Goal: Task Accomplishment & Management: Manage account settings

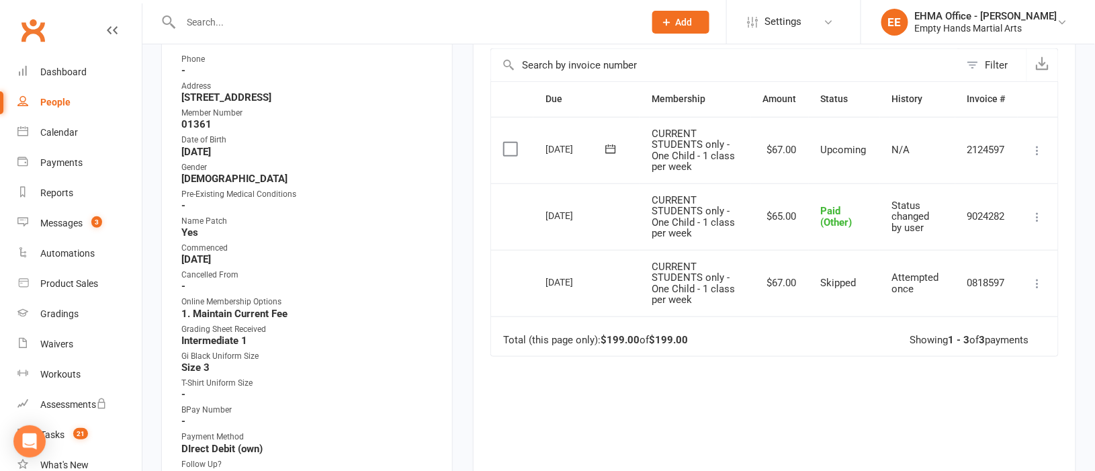
click at [293, 21] on input "text" at bounding box center [406, 22] width 458 height 19
paste input "[PERSON_NAME] [PERSON_NAME]"
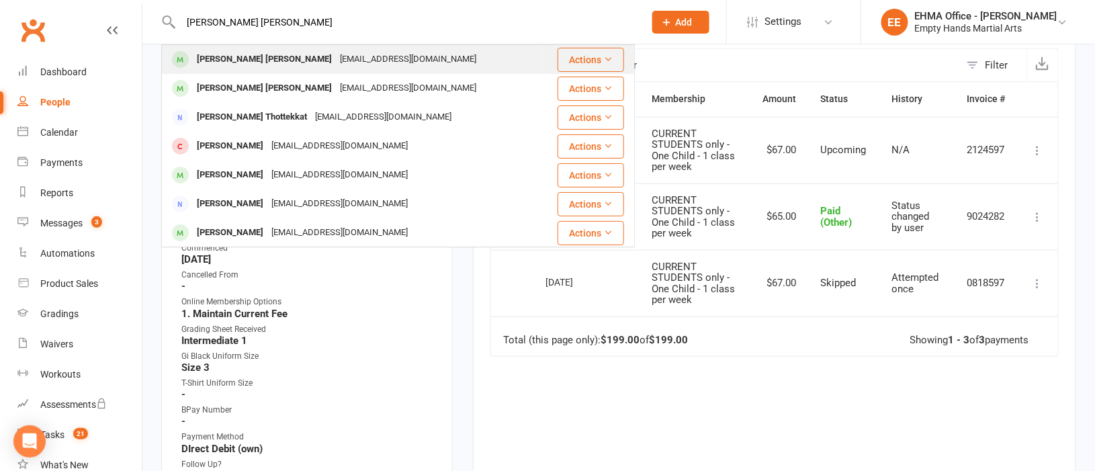
type input "[PERSON_NAME] [PERSON_NAME]"
click at [336, 59] on div "Karthikn_t@hotmail.com" at bounding box center [408, 59] width 144 height 19
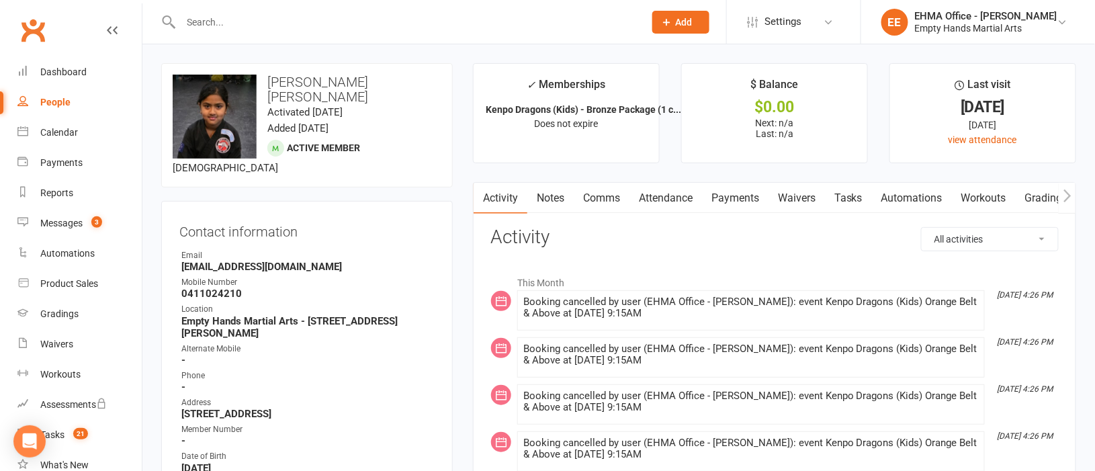
click at [964, 249] on select "All activities Bookings / Attendances Communications Notes Failed SMSes Grading…" at bounding box center [990, 239] width 136 height 23
select select "ConversationLogEntry"
click at [922, 228] on select "All activities Bookings / Attendances Communications Notes Failed SMSes Grading…" at bounding box center [990, 239] width 136 height 23
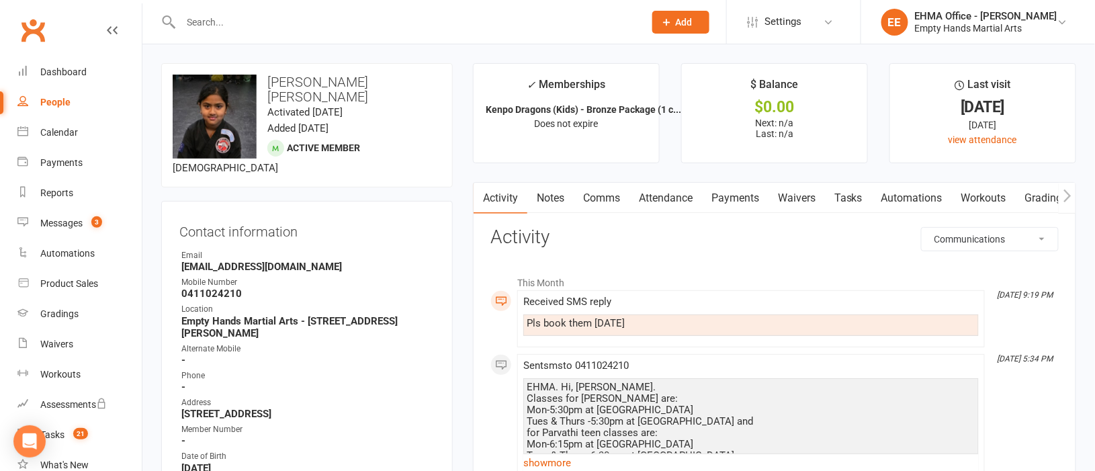
scroll to position [100, 0]
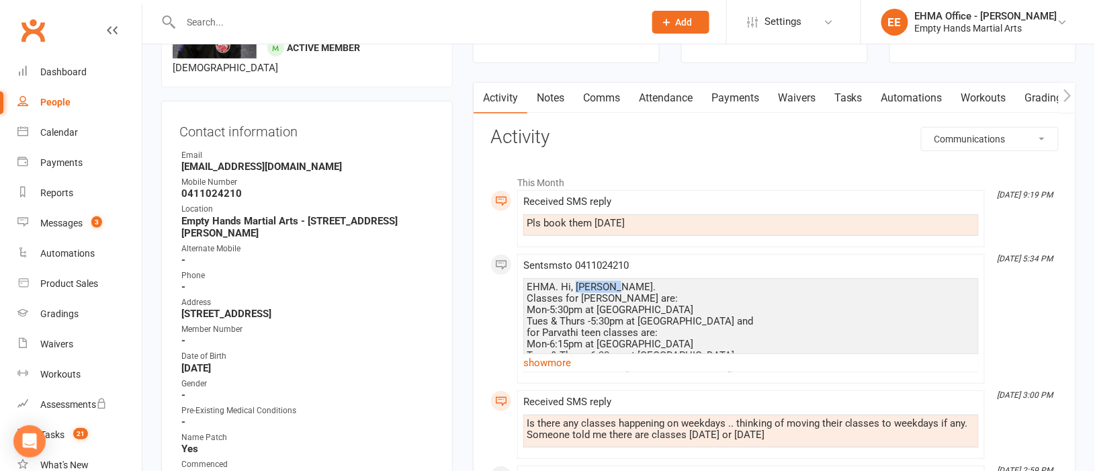
drag, startPoint x: 611, startPoint y: 282, endPoint x: 575, endPoint y: 288, distance: 36.0
click at [575, 288] on div "EHMA. Hi, Karthik. Classes for Pavithra are: Mon-5:30pm at Valley View school T…" at bounding box center [751, 344] width 449 height 126
copy div "Karthik."
drag, startPoint x: 615, startPoint y: 296, endPoint x: 582, endPoint y: 297, distance: 33.6
click at [582, 297] on div "EHMA. Hi, Karthik. Classes for Pavithra are: Mon-5:30pm at Valley View school T…" at bounding box center [751, 344] width 449 height 126
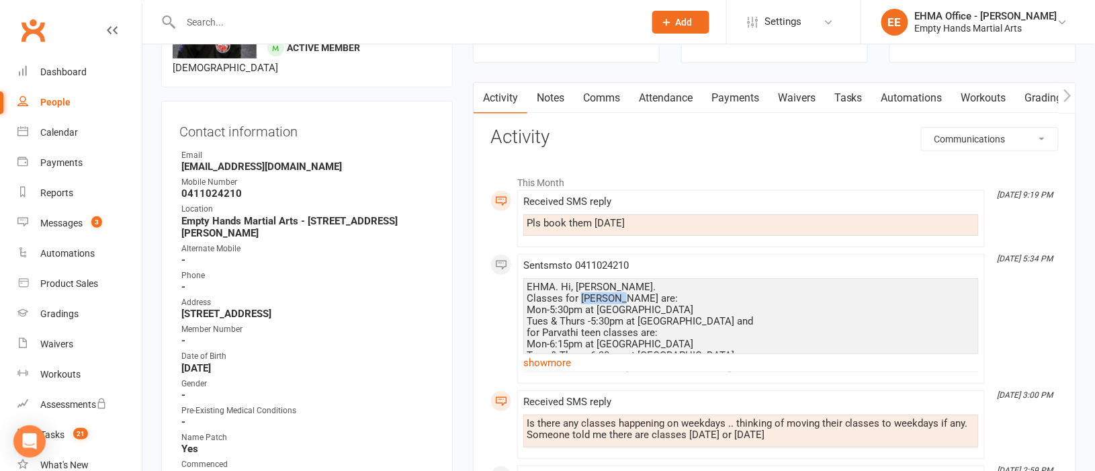
copy div "Pavithra"
drag, startPoint x: 580, startPoint y: 333, endPoint x: 543, endPoint y: 328, distance: 36.6
click at [543, 328] on div "EHMA. Hi, Karthik. Classes for Pavithra are: Mon-5:30pm at Valley View school T…" at bounding box center [751, 344] width 449 height 126
copy div "Parvathi"
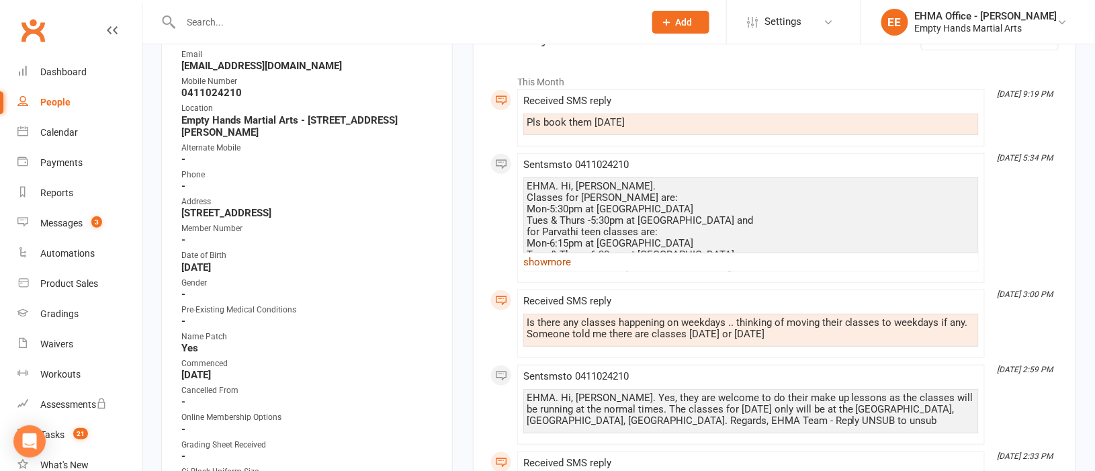
click at [551, 262] on link "show more" at bounding box center [750, 262] width 455 height 19
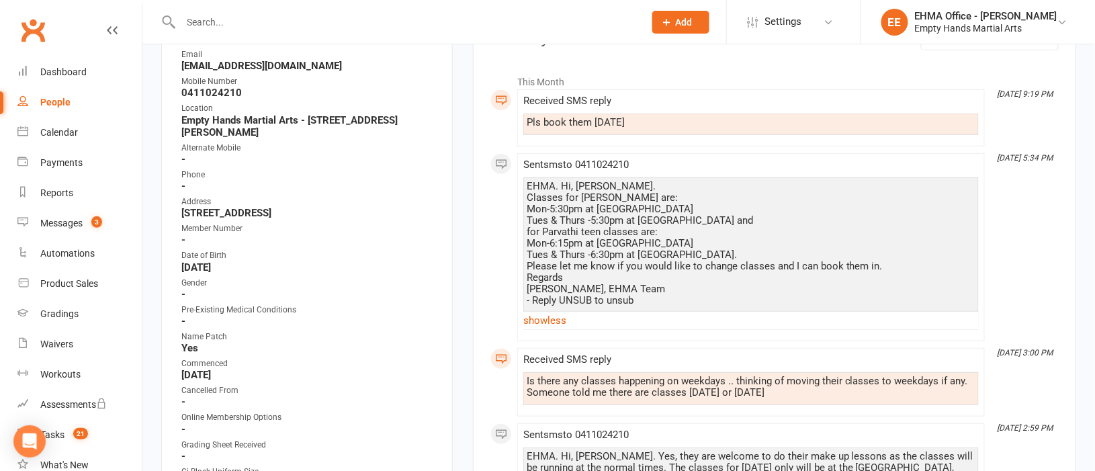
click at [302, 19] on input "text" at bounding box center [406, 22] width 458 height 19
paste input "Kamran"
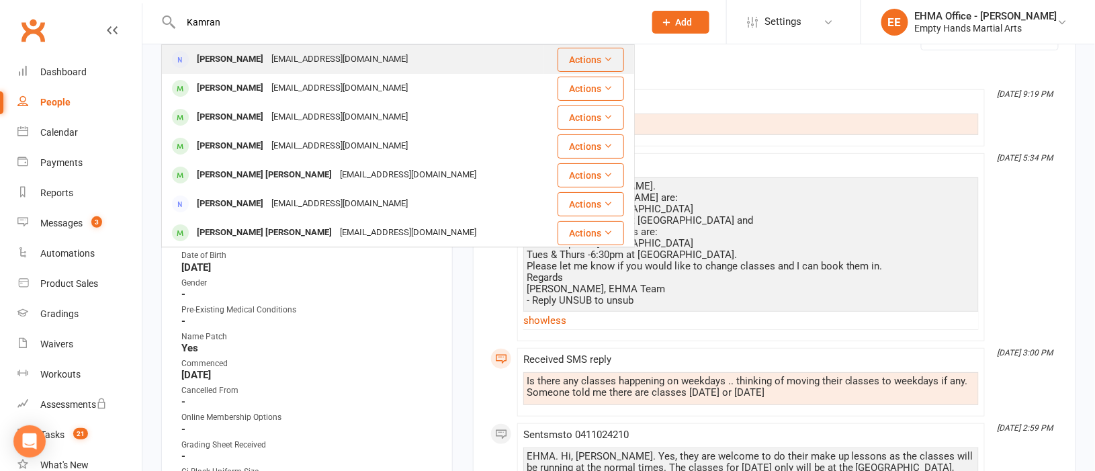
type input "Kamran"
click at [312, 60] on div "Faalik_335@hotmail.com" at bounding box center [339, 59] width 144 height 19
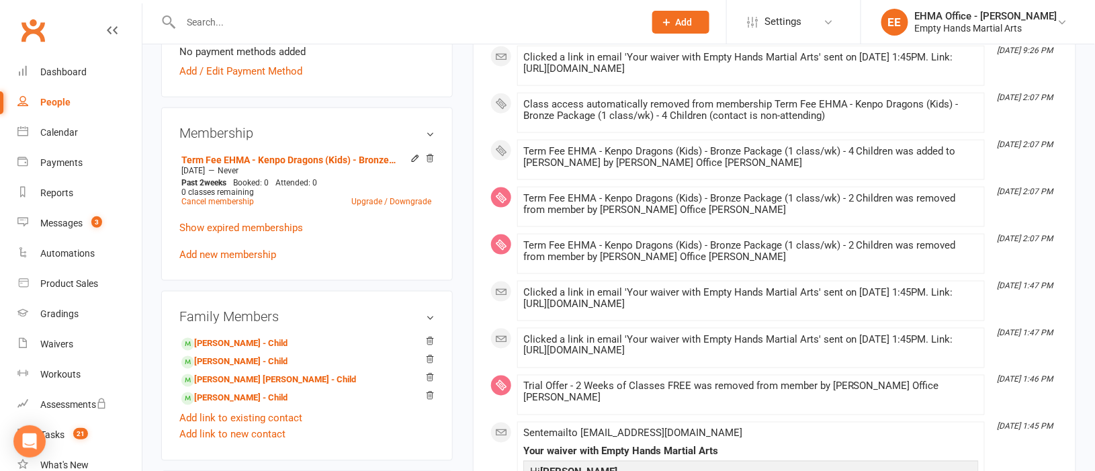
scroll to position [604, 0]
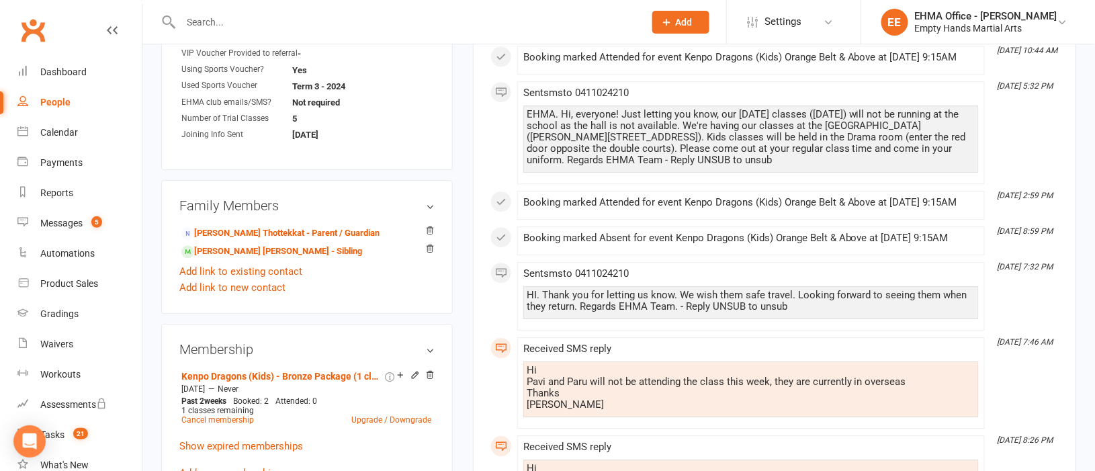
scroll to position [1208, 0]
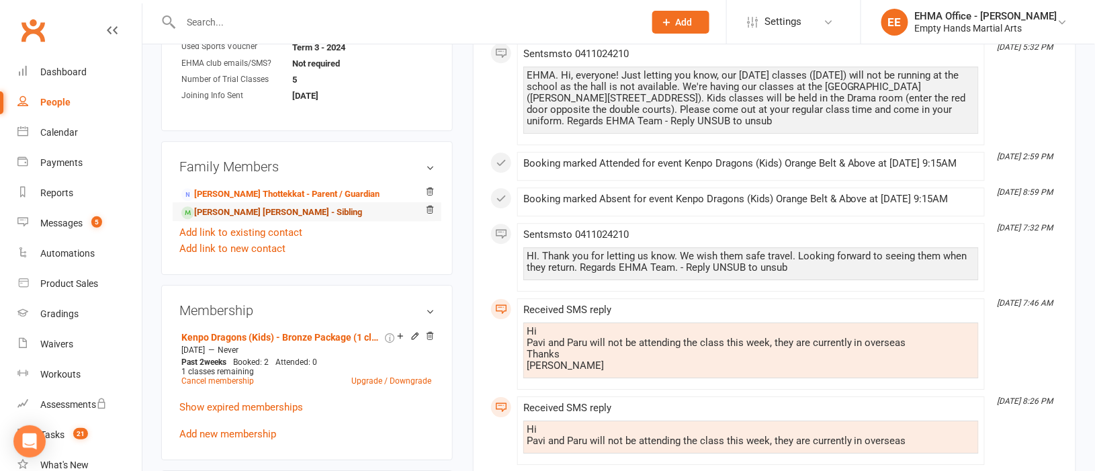
click at [253, 206] on link "[PERSON_NAME] [PERSON_NAME] - Sibling" at bounding box center [271, 213] width 181 height 14
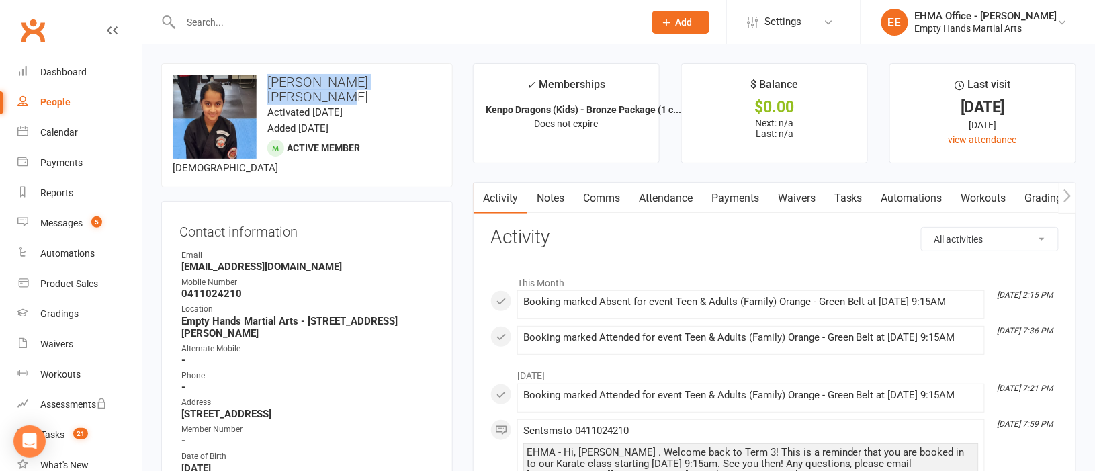
drag, startPoint x: 427, startPoint y: 76, endPoint x: 270, endPoint y: 79, distance: 156.6
click at [270, 79] on h3 "[PERSON_NAME] [PERSON_NAME]" at bounding box center [307, 90] width 269 height 30
copy h3 "Parvathi Karthikeyan Nair"
click at [678, 192] on link "Attendance" at bounding box center [665, 198] width 73 height 31
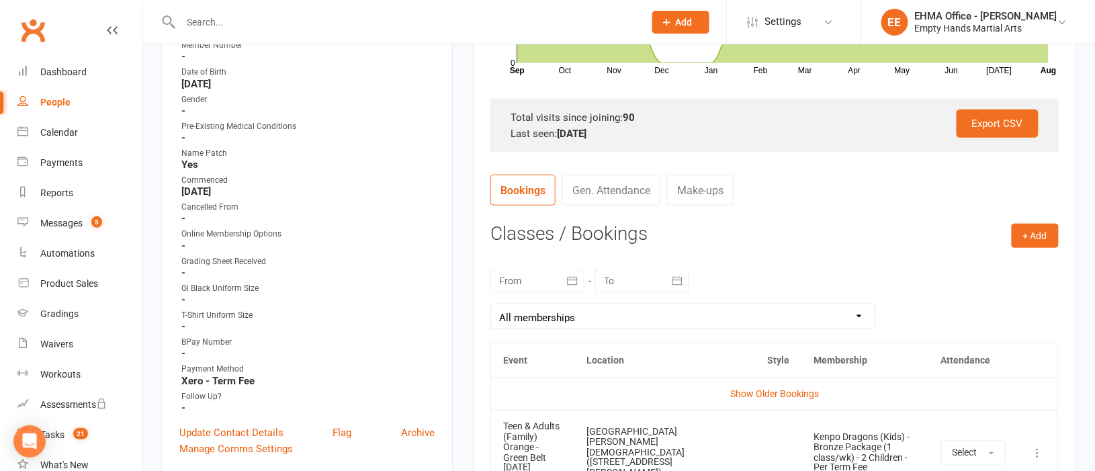
scroll to position [503, 0]
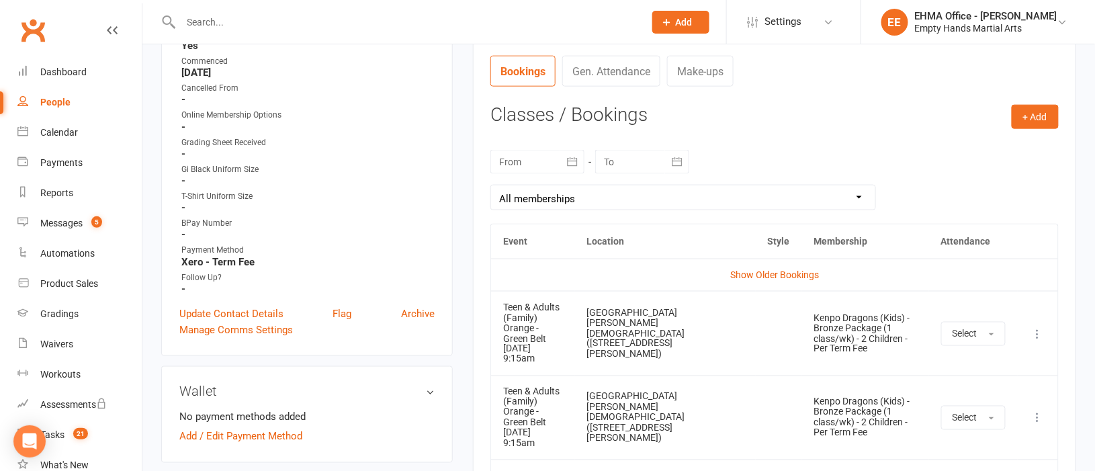
click at [1037, 327] on icon at bounding box center [1037, 333] width 13 height 13
click at [979, 402] on link "Remove booking" at bounding box center [978, 413] width 133 height 27
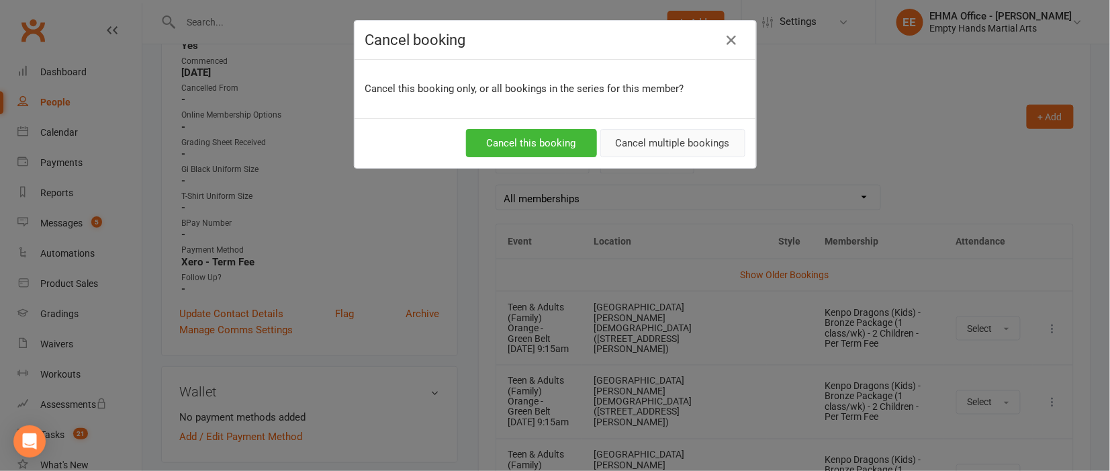
click at [676, 134] on button "Cancel multiple bookings" at bounding box center [673, 143] width 145 height 28
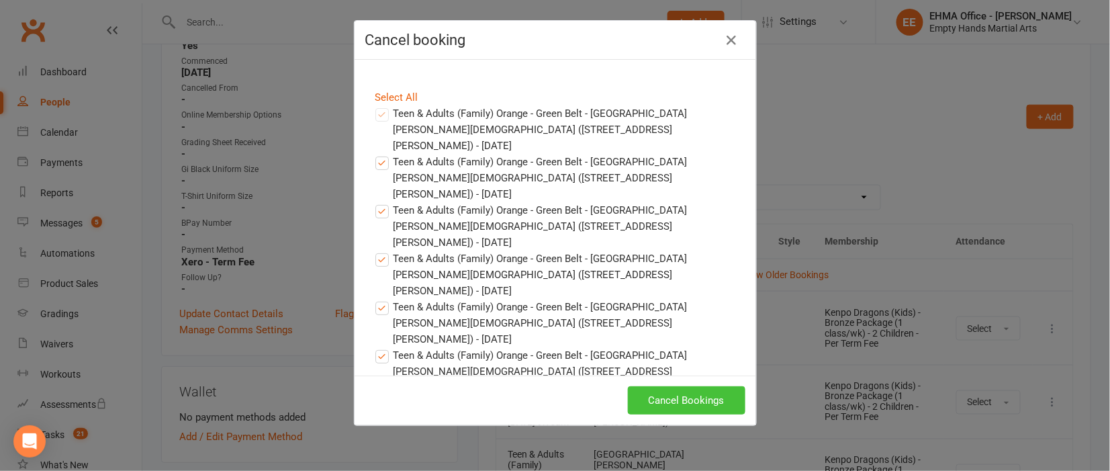
click at [691, 389] on button "Cancel Bookings" at bounding box center [687, 400] width 118 height 28
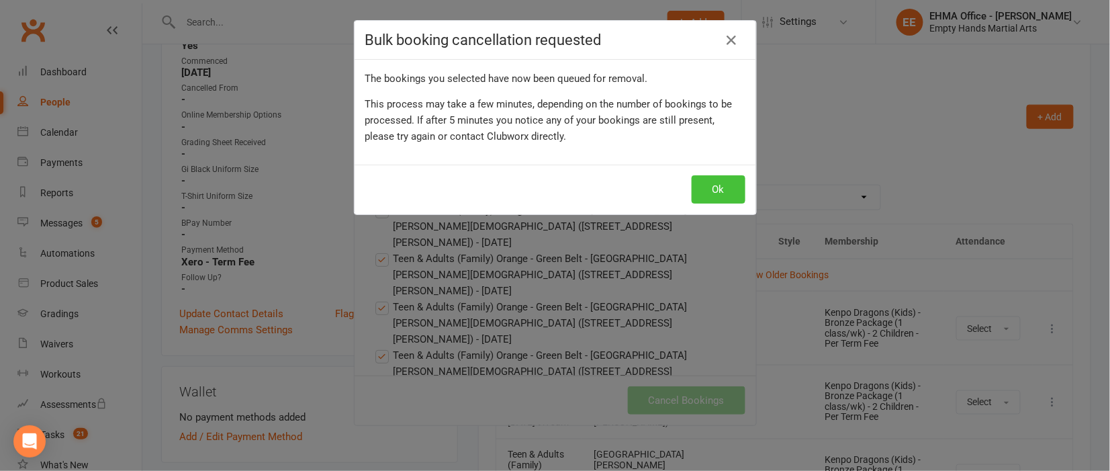
click at [709, 191] on button "Ok" at bounding box center [719, 189] width 54 height 28
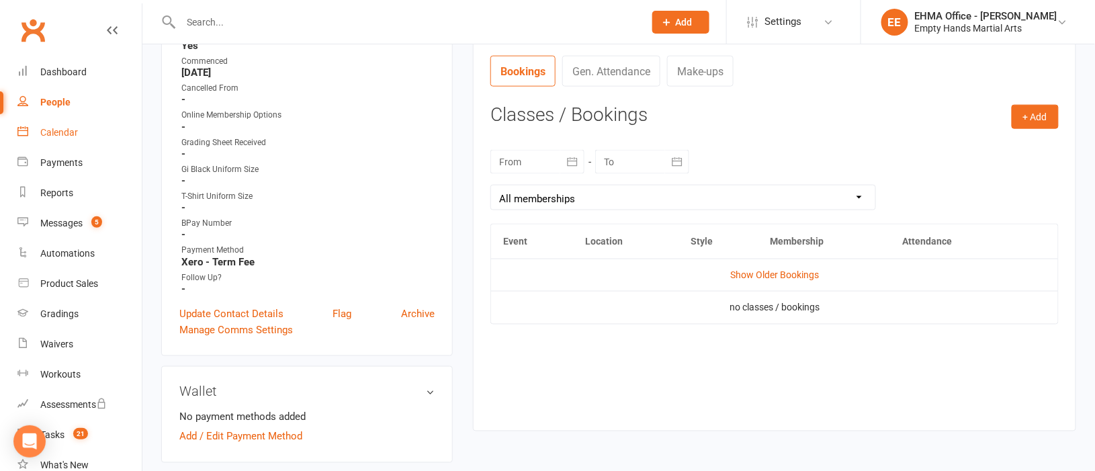
click at [59, 129] on div "Calendar" at bounding box center [59, 132] width 38 height 11
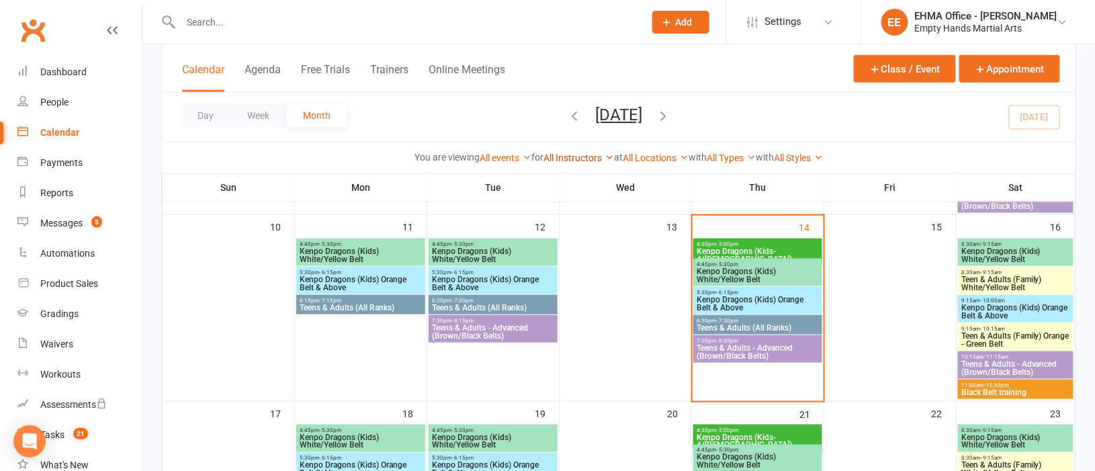
scroll to position [503, 0]
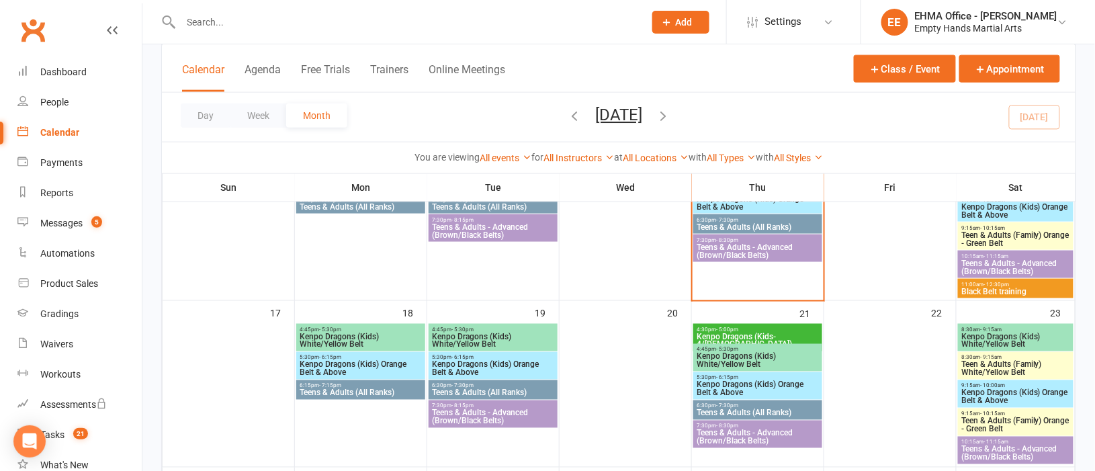
click at [390, 385] on span "6:15pm - 7:15pm" at bounding box center [361, 386] width 124 height 6
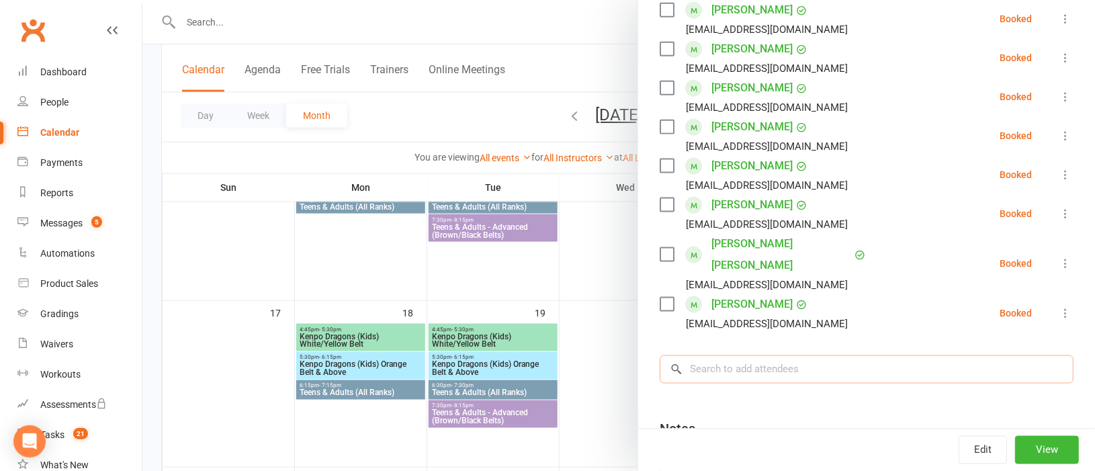
click at [716, 355] on input "search" at bounding box center [867, 369] width 414 height 28
paste input "Parvathi Karthikeyan Nair"
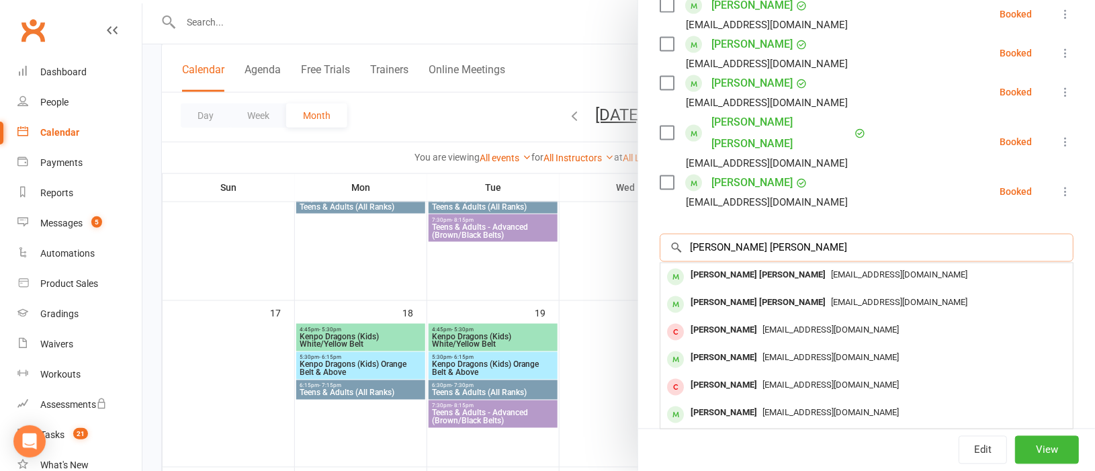
scroll to position [627, 0]
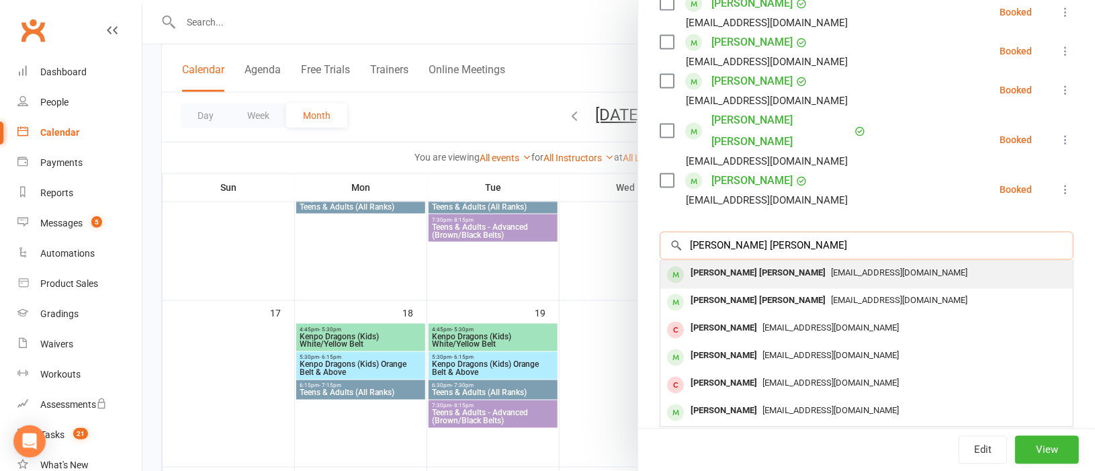
type input "Parvathi Karthikeyan Nair"
click at [726, 264] on div "Parvathi Karthikeyan Nair" at bounding box center [758, 273] width 146 height 19
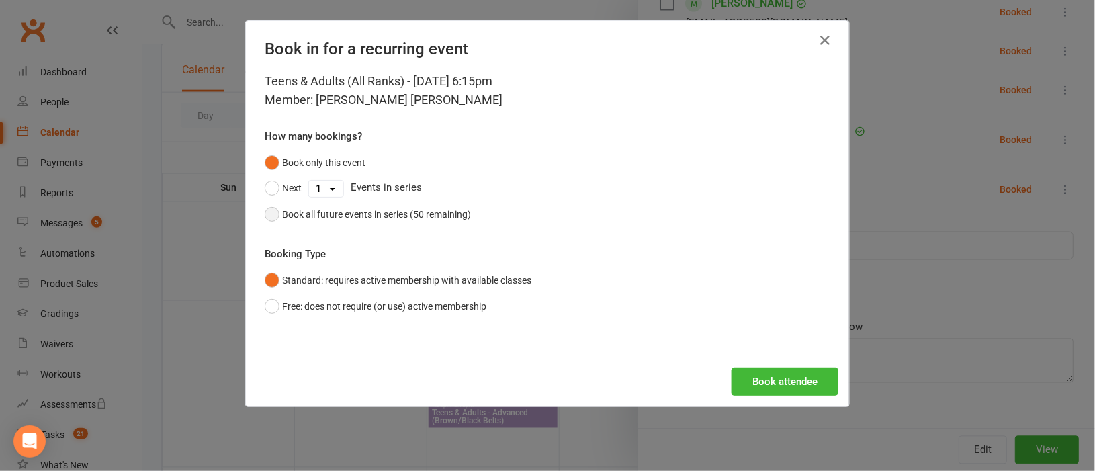
click at [266, 215] on button "Book all future events in series (50 remaining)" at bounding box center [368, 215] width 206 height 26
click at [753, 373] on button "Book attendee" at bounding box center [785, 381] width 107 height 28
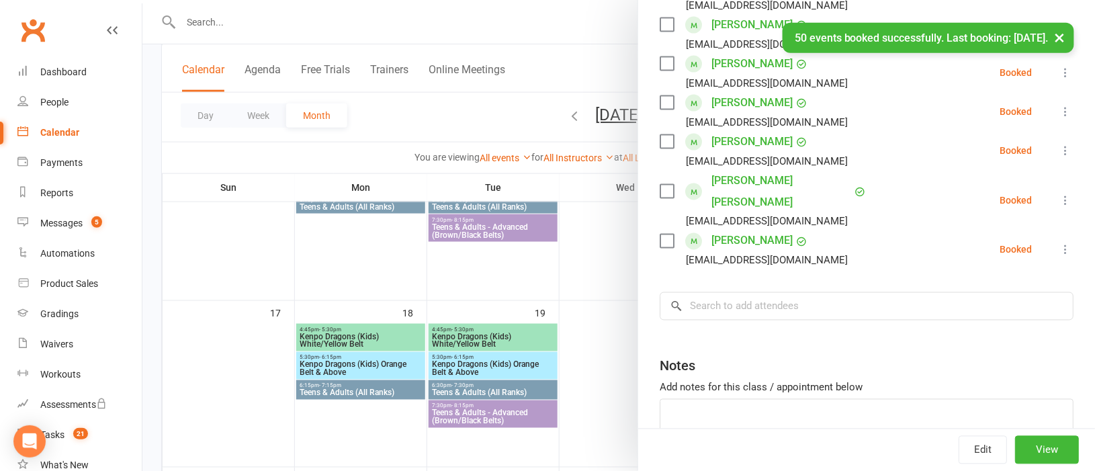
scroll to position [666, 0]
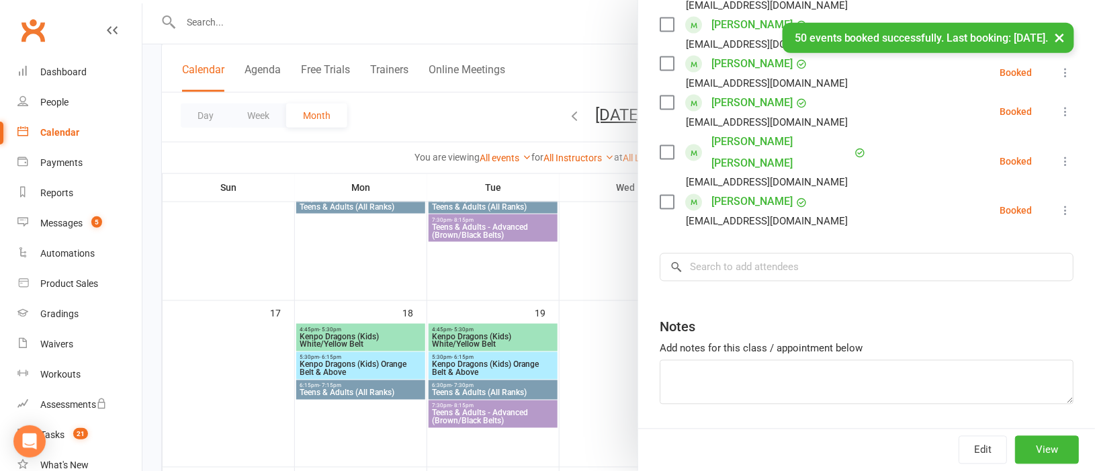
click at [269, 21] on div at bounding box center [618, 235] width 953 height 471
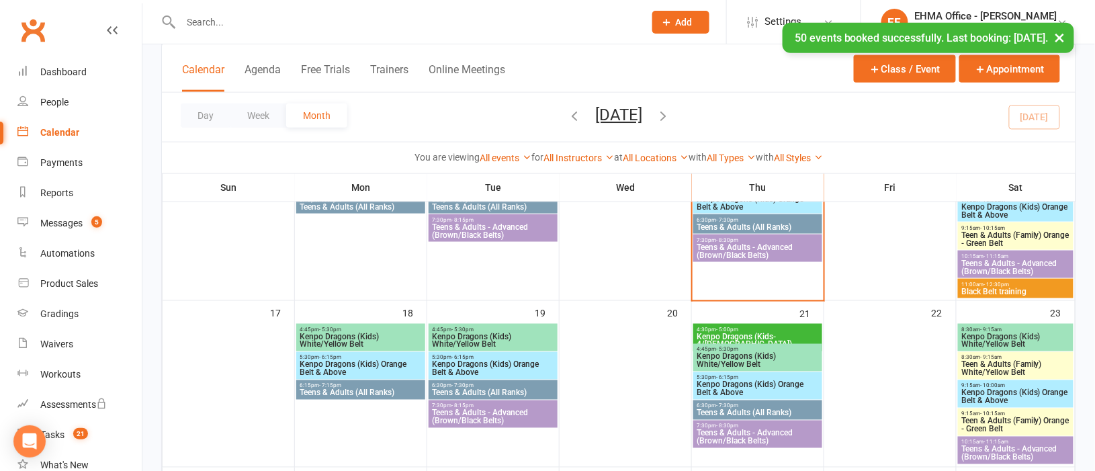
click at [269, 21] on input "text" at bounding box center [406, 22] width 458 height 19
paste input "Parvathi Karthikeyan Nair"
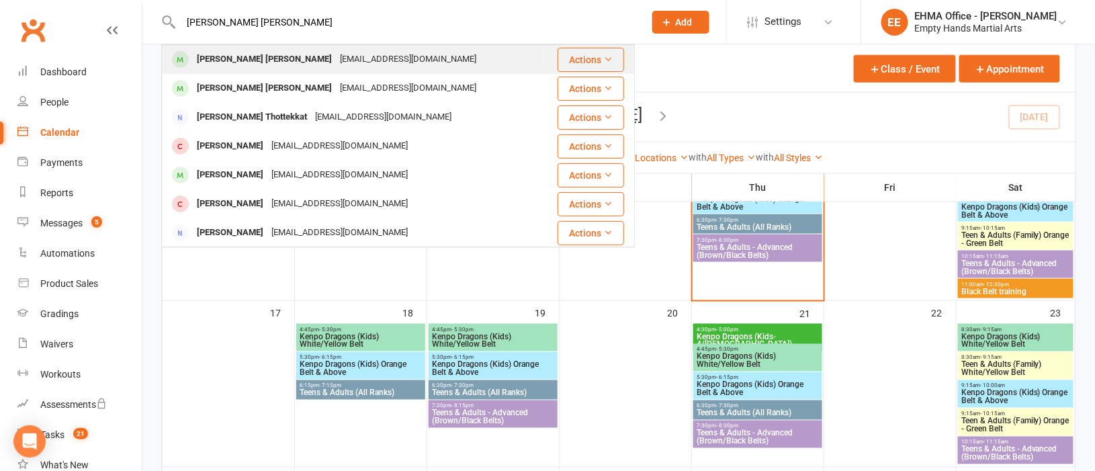
type input "Parvathi Karthikeyan Nair"
click at [295, 52] on div "Parvathi Karthikeyan Nair" at bounding box center [264, 59] width 143 height 19
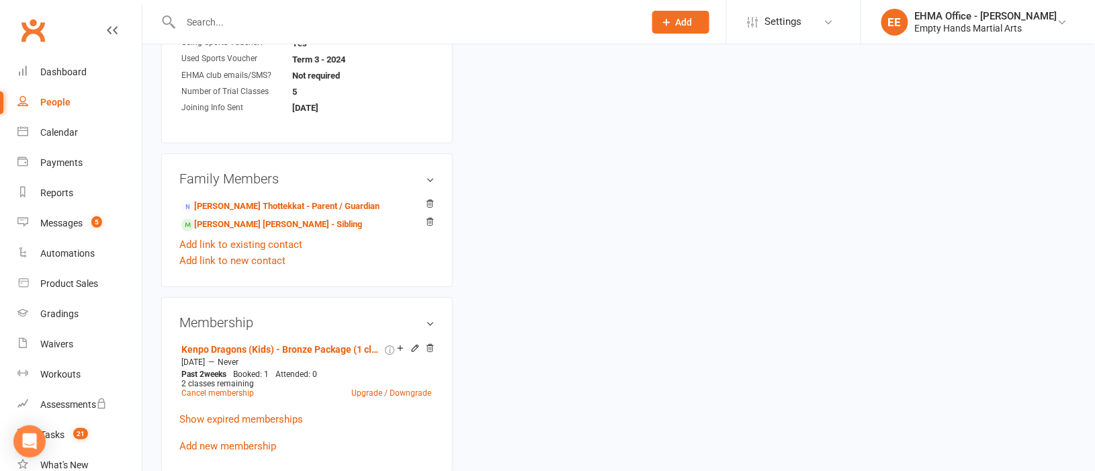
scroll to position [1208, 0]
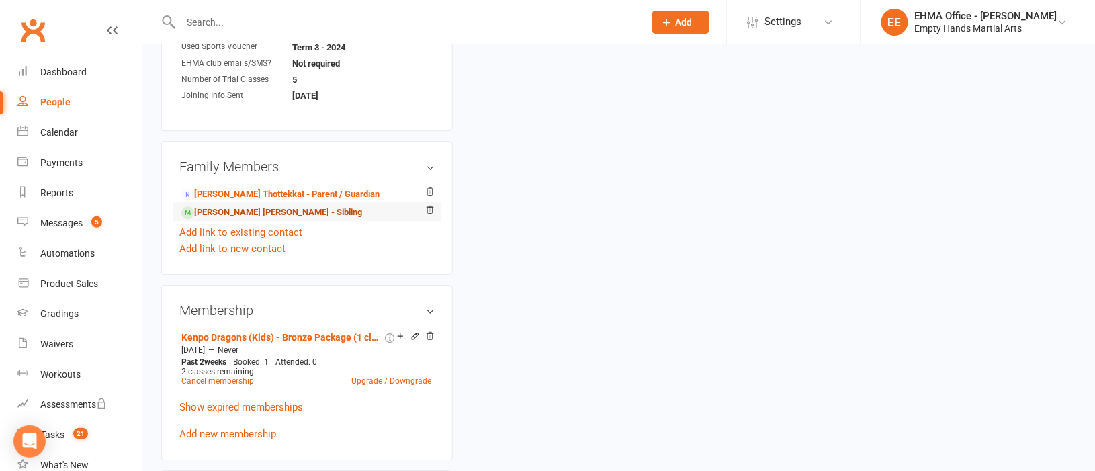
click at [264, 206] on link "Pavithra Karthikeyan Nair - Sibling" at bounding box center [271, 213] width 181 height 14
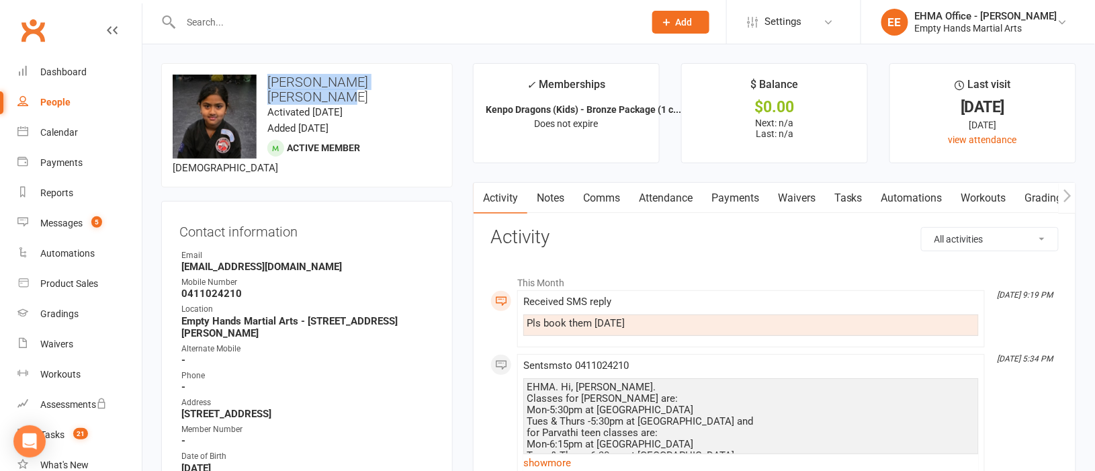
drag, startPoint x: 421, startPoint y: 79, endPoint x: 271, endPoint y: 81, distance: 149.8
click at [271, 81] on h3 "[PERSON_NAME] [PERSON_NAME]" at bounding box center [307, 90] width 269 height 30
copy h3 "[PERSON_NAME] [PERSON_NAME]"
click at [677, 199] on link "Attendance" at bounding box center [665, 198] width 73 height 31
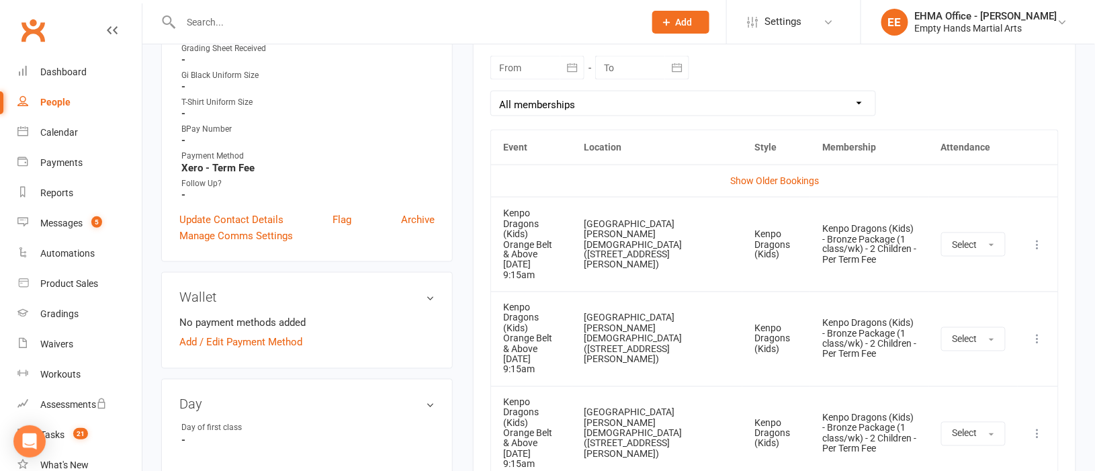
scroll to position [604, 0]
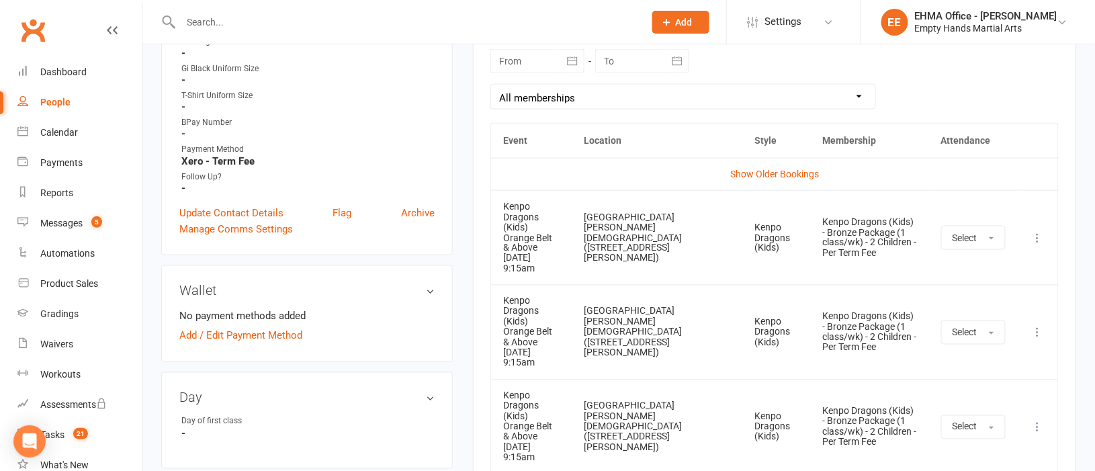
click at [1039, 231] on icon at bounding box center [1037, 237] width 13 height 13
click at [973, 304] on link "Remove booking" at bounding box center [978, 317] width 133 height 27
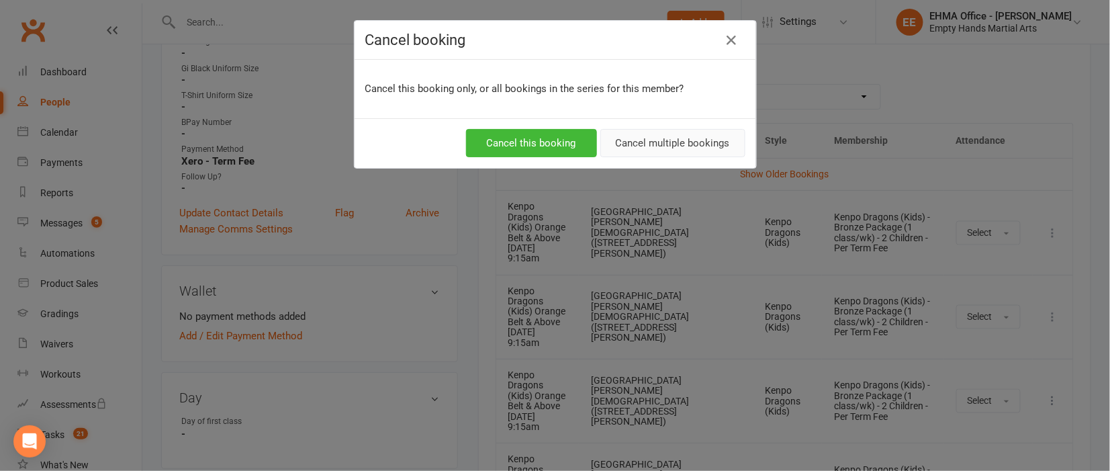
click at [670, 138] on button "Cancel multiple bookings" at bounding box center [673, 143] width 145 height 28
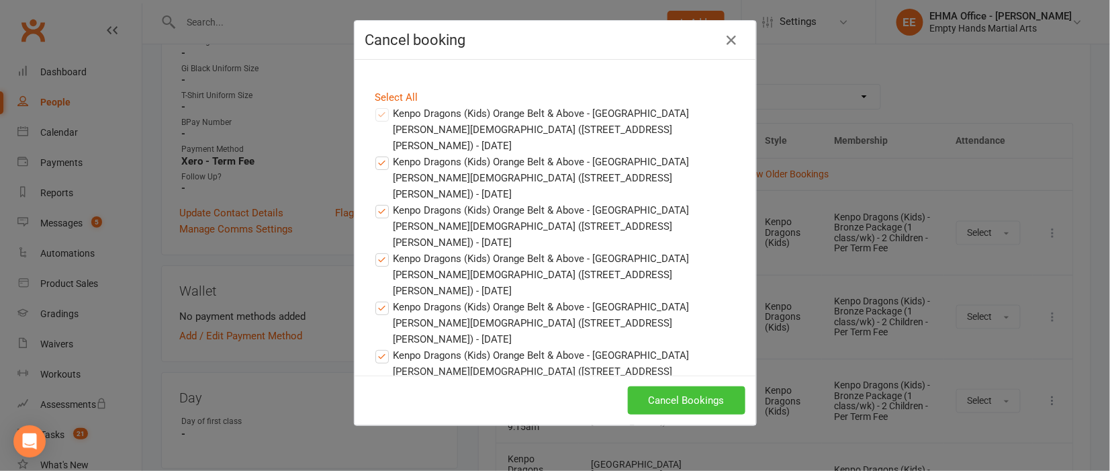
click at [683, 398] on button "Cancel Bookings" at bounding box center [687, 400] width 118 height 28
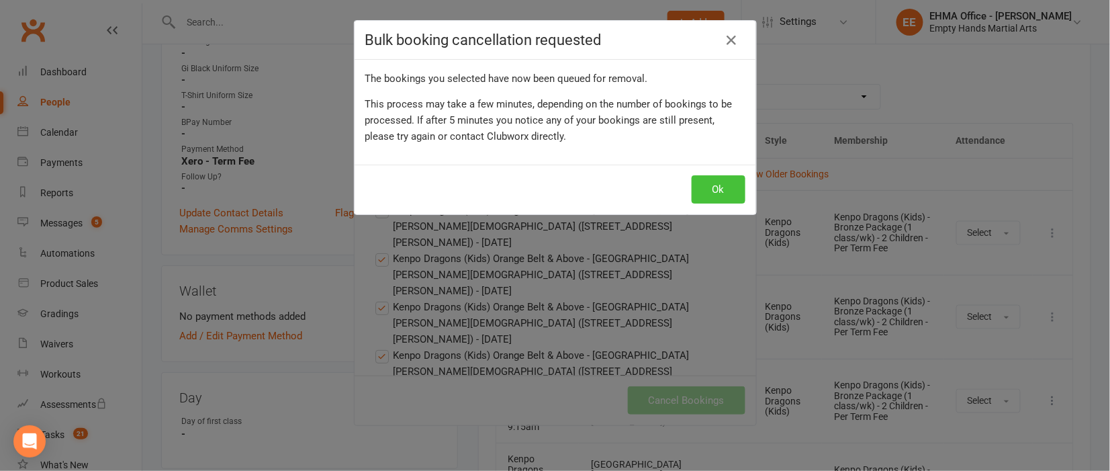
click at [716, 180] on button "Ok" at bounding box center [719, 189] width 54 height 28
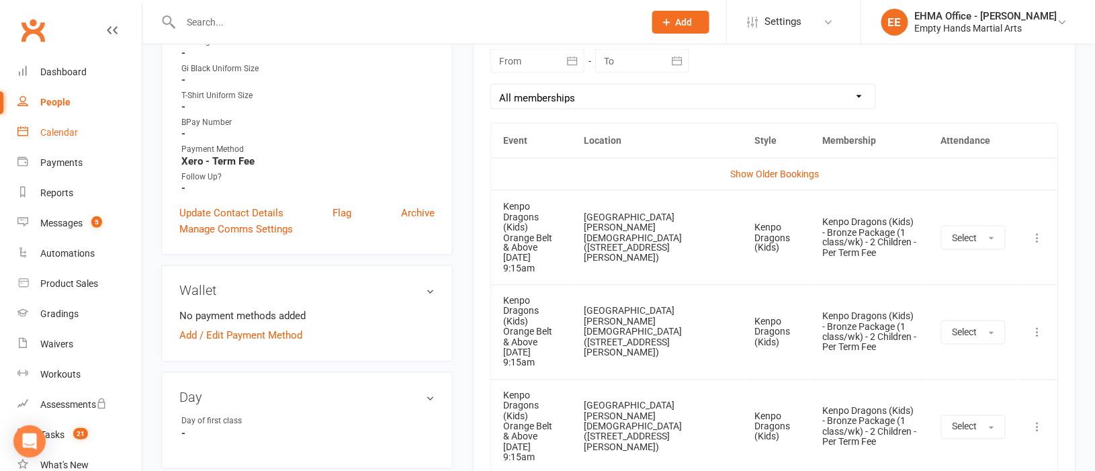
click at [71, 127] on div "Calendar" at bounding box center [59, 132] width 38 height 11
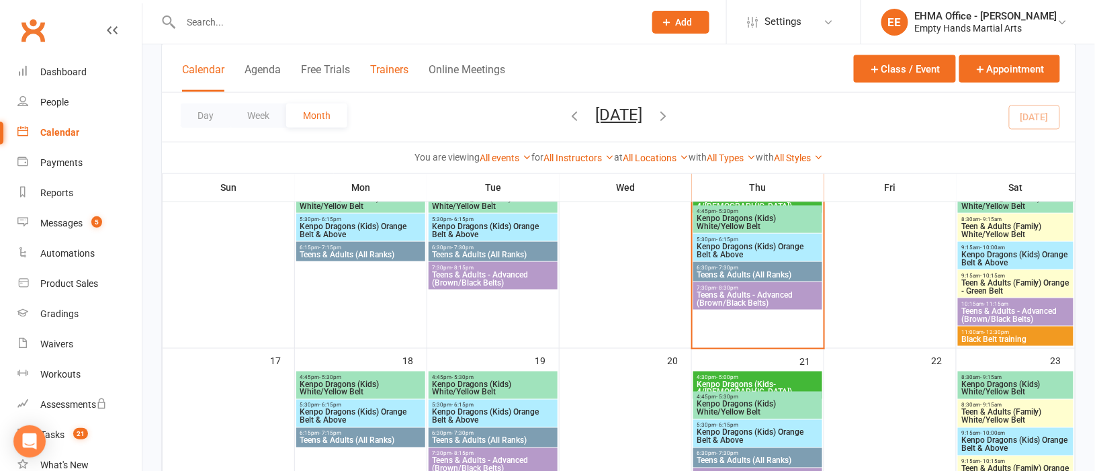
scroll to position [503, 0]
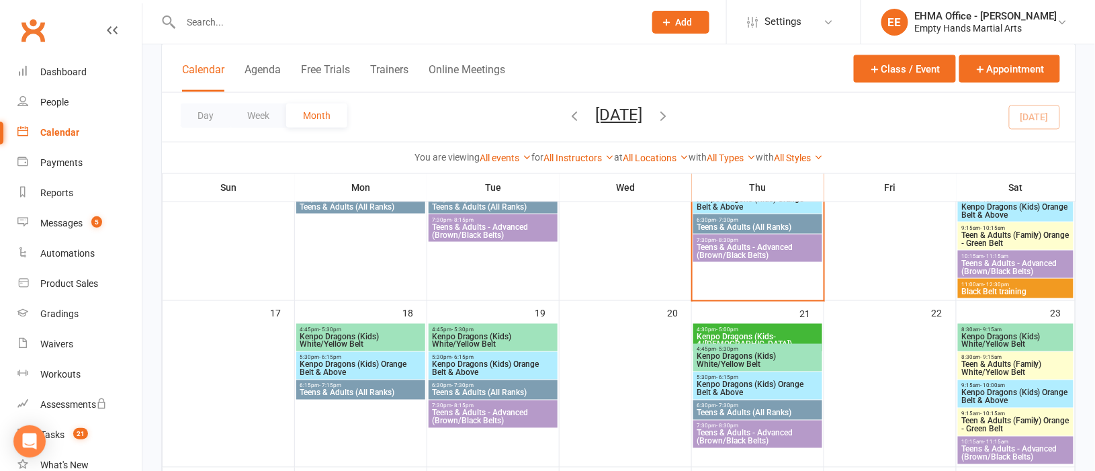
click at [361, 361] on span "Kenpo Dragons (Kids) Orange Belt & Above" at bounding box center [361, 369] width 124 height 16
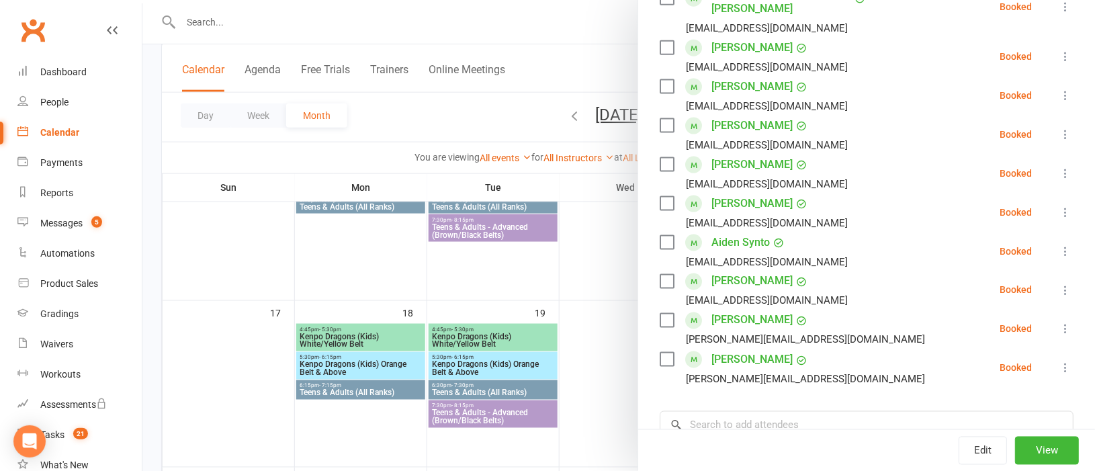
scroll to position [604, 0]
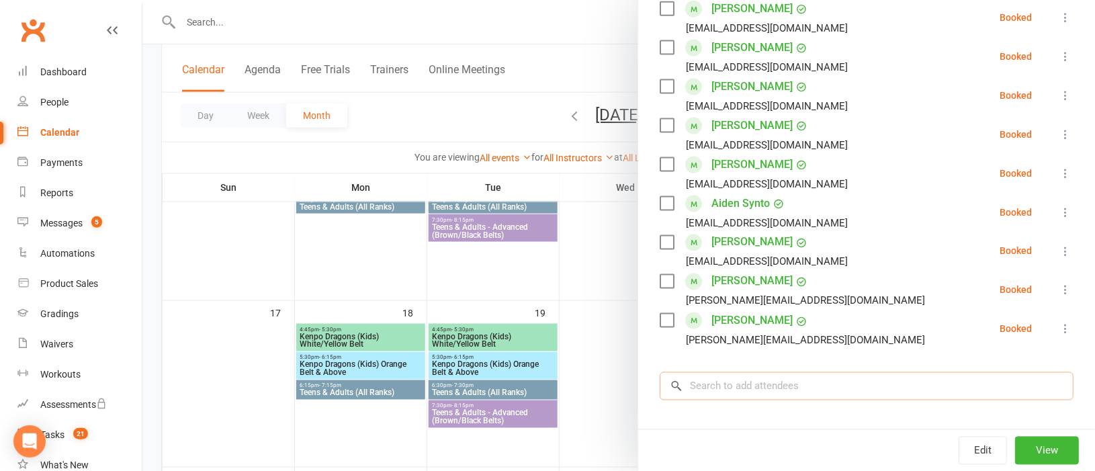
click at [722, 372] on input "search" at bounding box center [867, 386] width 414 height 28
paste input "[PERSON_NAME] [PERSON_NAME]"
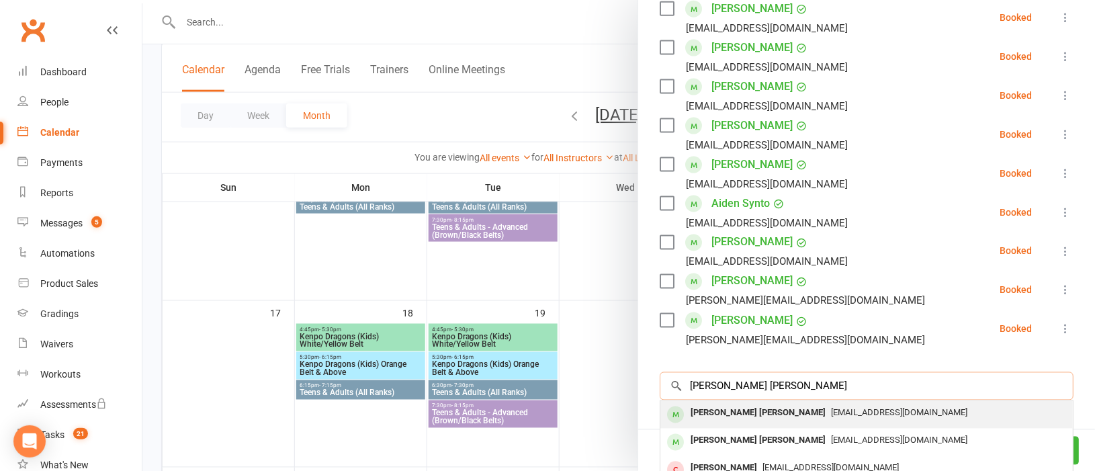
type input "[PERSON_NAME] [PERSON_NAME]"
click at [737, 404] on div "[PERSON_NAME] [PERSON_NAME]" at bounding box center [758, 413] width 146 height 19
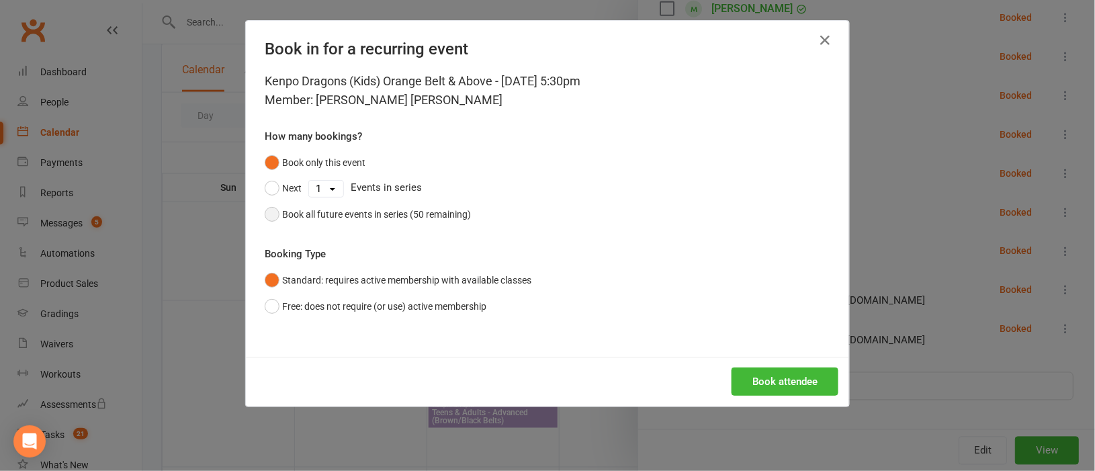
click at [265, 215] on button "Book all future events in series (50 remaining)" at bounding box center [368, 215] width 206 height 26
click at [795, 378] on button "Book attendee" at bounding box center [785, 381] width 107 height 28
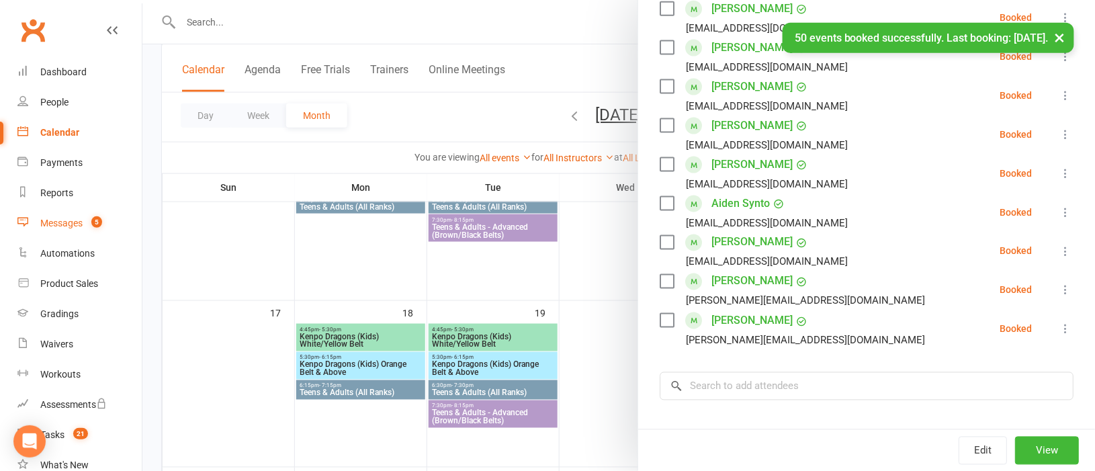
scroll to position [644, 0]
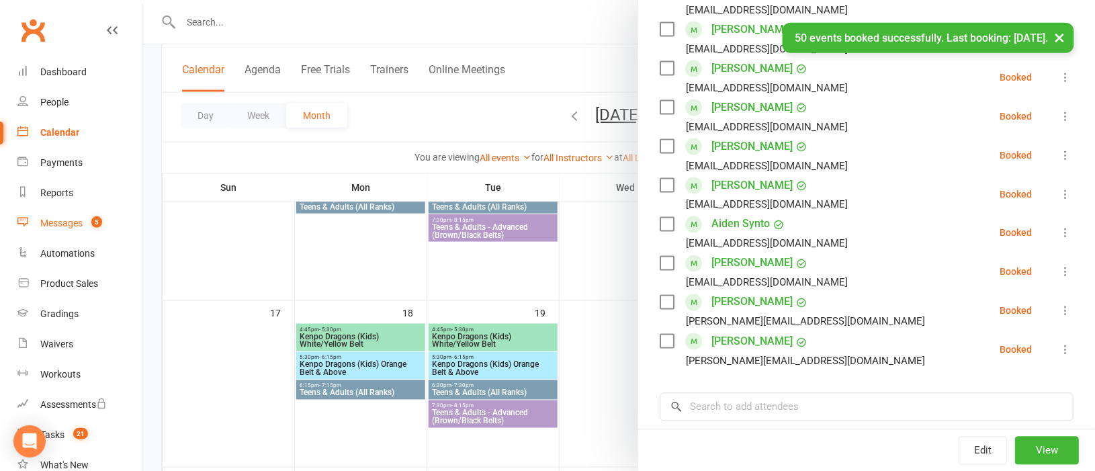
click at [64, 218] on div "Messages" at bounding box center [61, 223] width 42 height 11
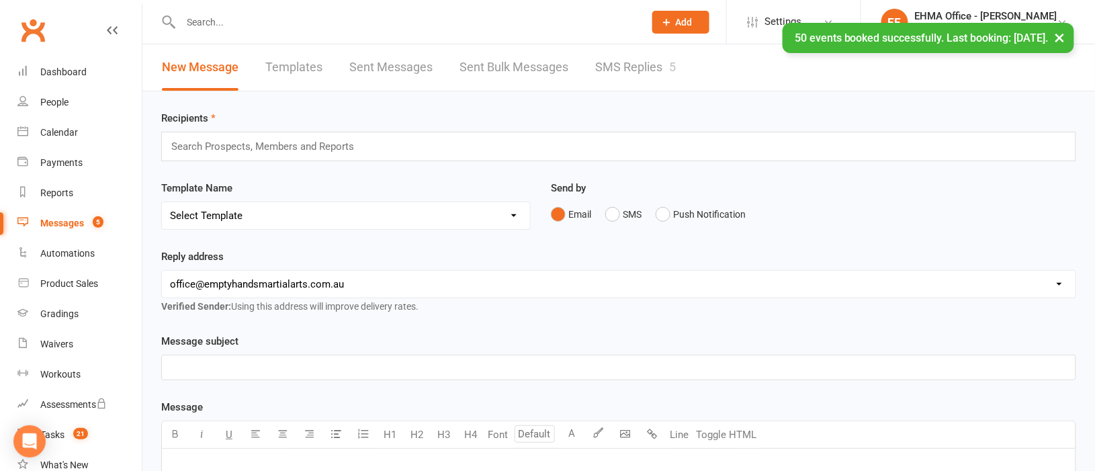
click at [629, 23] on div "× 50 events booked successfully. Last booking: Aug 10, 2026." at bounding box center [538, 23] width 1077 height 0
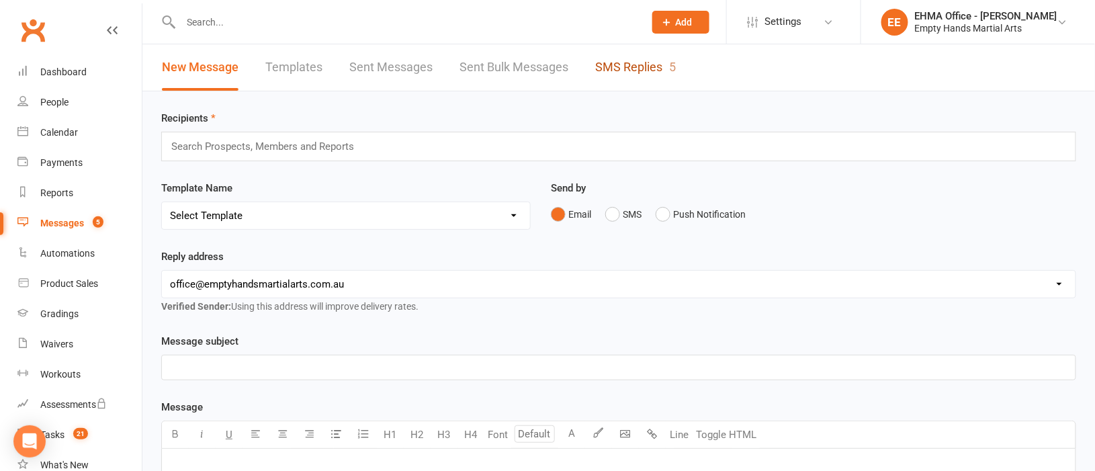
click at [623, 64] on link "SMS Replies 5" at bounding box center [635, 67] width 81 height 46
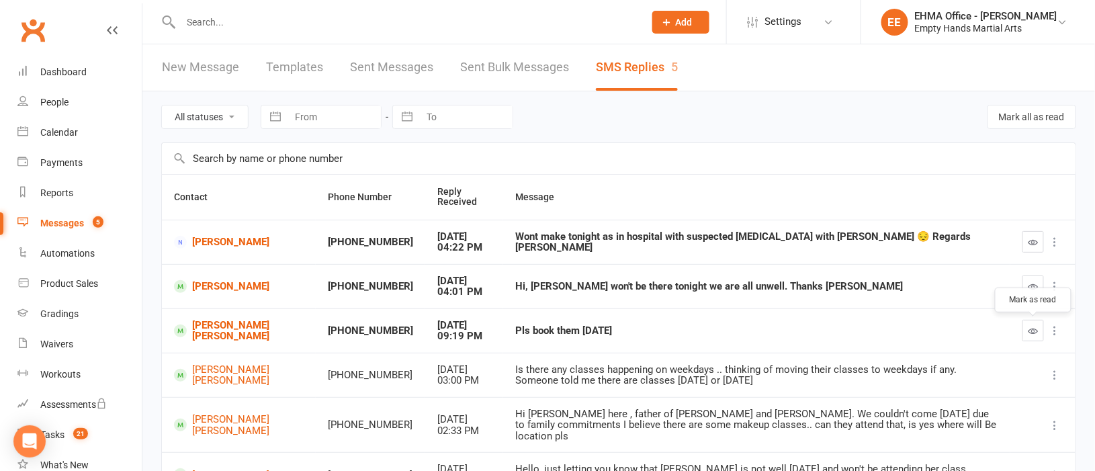
click at [1028, 327] on icon "button" at bounding box center [1033, 331] width 10 height 10
click at [240, 322] on link "[PERSON_NAME] [PERSON_NAME]" at bounding box center [239, 331] width 130 height 22
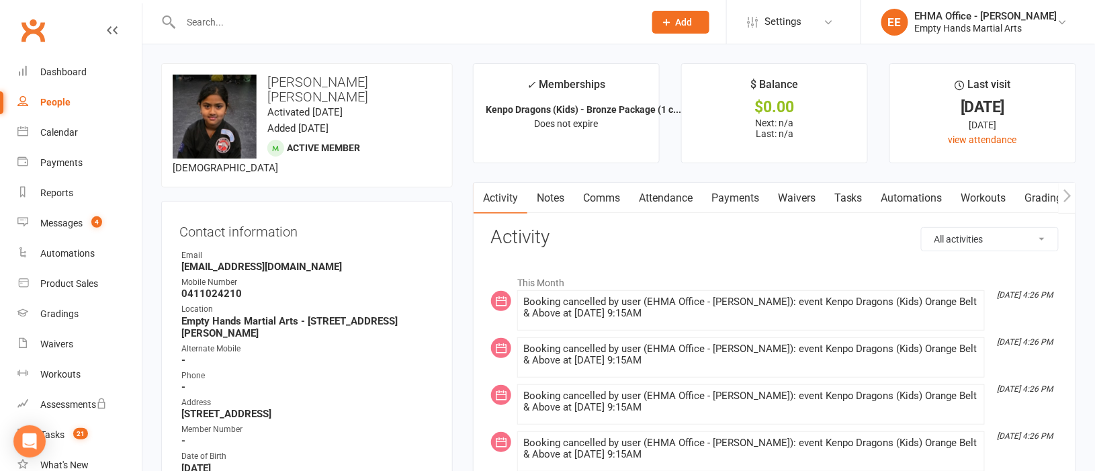
click at [687, 192] on link "Attendance" at bounding box center [665, 198] width 73 height 31
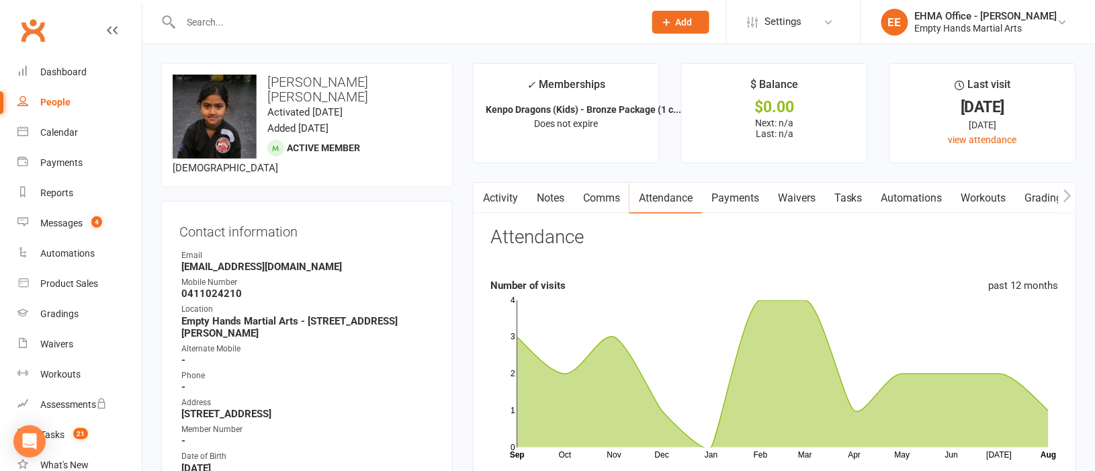
click at [504, 190] on link "Activity" at bounding box center [501, 198] width 54 height 31
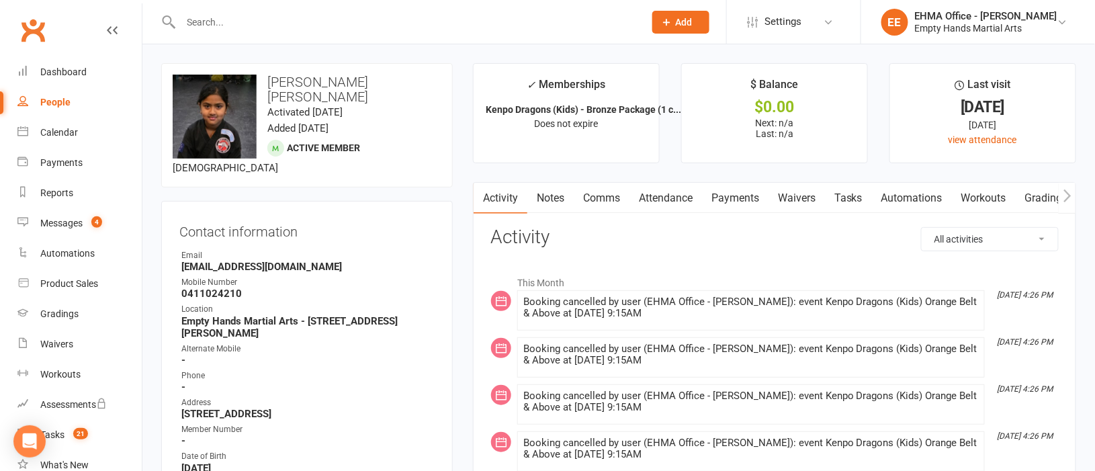
click at [963, 232] on select "All activities Bookings / Attendances Communications Notes Failed SMSes Grading…" at bounding box center [990, 239] width 136 height 23
select select "ConversationLogEntry"
click at [922, 228] on select "All activities Bookings / Attendances Communications Notes Failed SMSes Grading…" at bounding box center [990, 239] width 136 height 23
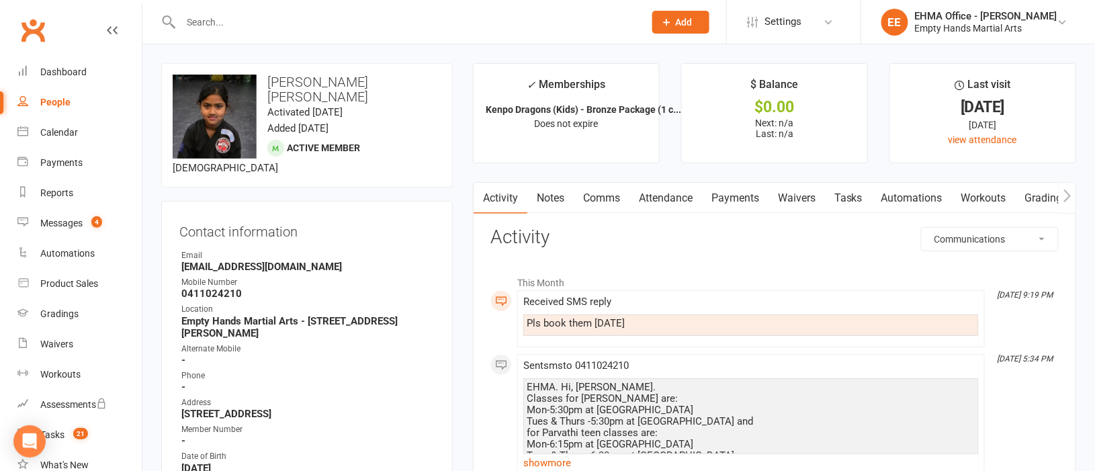
scroll to position [100, 0]
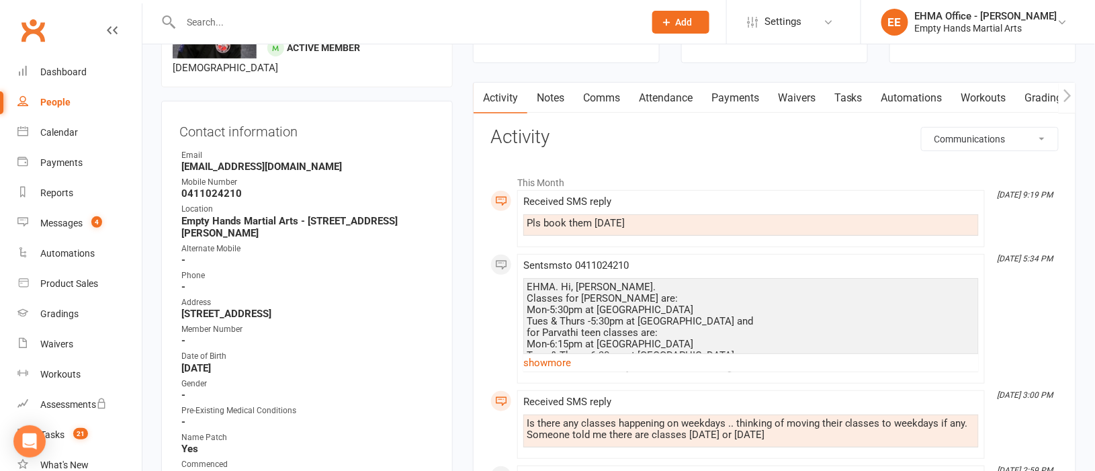
click at [614, 95] on link "Comms" at bounding box center [602, 98] width 56 height 31
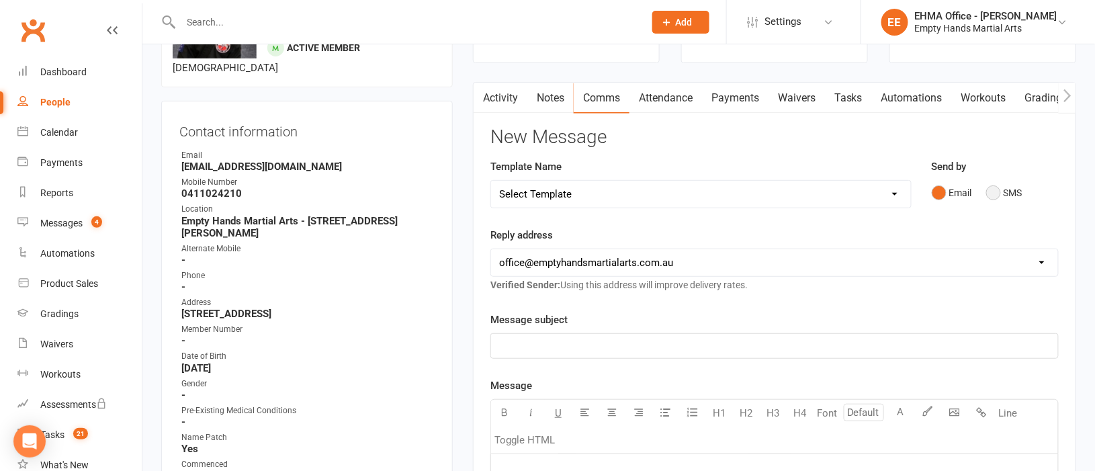
click at [993, 198] on button "SMS" at bounding box center [1004, 193] width 36 height 26
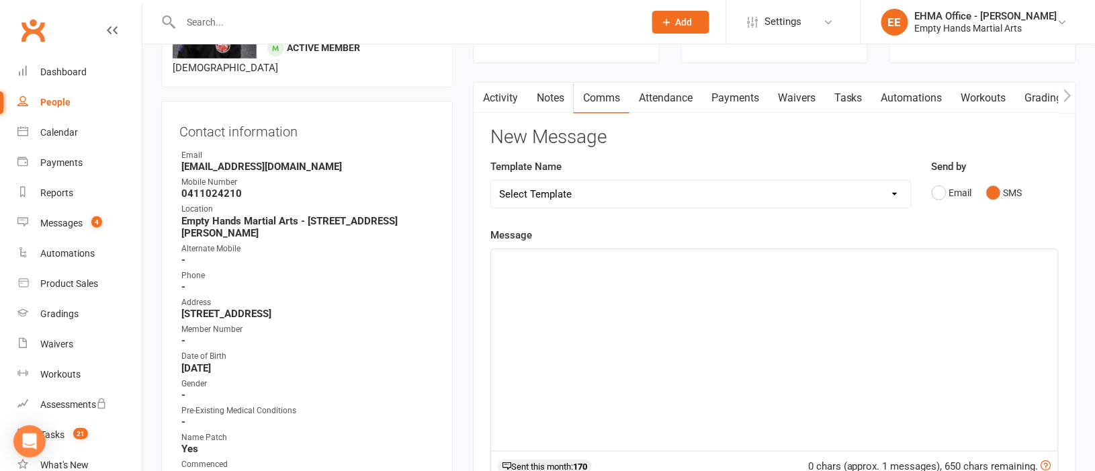
click at [660, 306] on div "﻿" at bounding box center [774, 350] width 567 height 202
click at [531, 259] on p "HI," at bounding box center [774, 261] width 551 height 16
click at [564, 261] on p "HI, Karthik." at bounding box center [774, 261] width 551 height 16
click at [625, 258] on p "HI, Karthik.Pavithra and" at bounding box center [774, 261] width 551 height 16
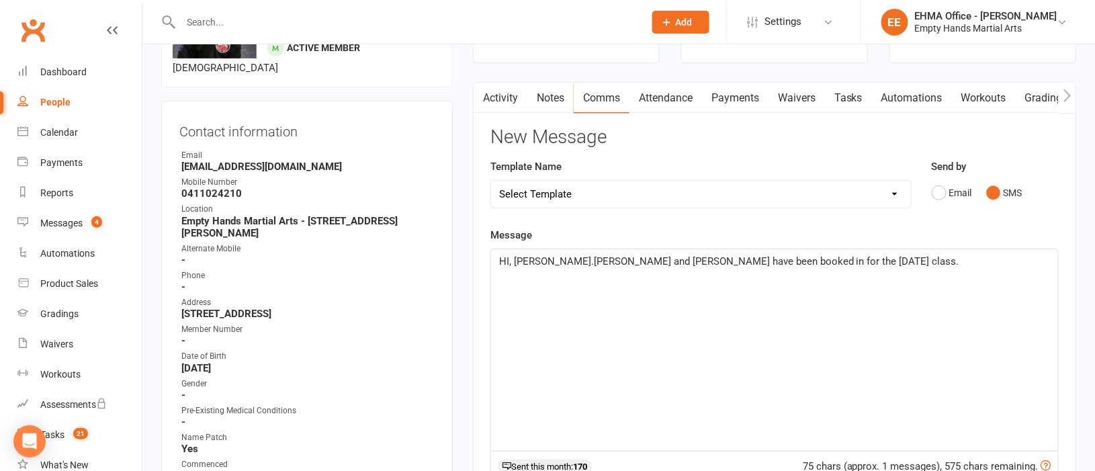
drag, startPoint x: 545, startPoint y: 254, endPoint x: 595, endPoint y: 257, distance: 50.5
click at [572, 257] on span "HI, Karthik.Pavithra and Parvathi have been booked in for the Monday class." at bounding box center [729, 261] width 460 height 12
click at [940, 266] on p "HI, Karthik. Just to confirm that Pavithra and Parvathi have been booked in for…" at bounding box center [774, 269] width 551 height 32
drag, startPoint x: 930, startPoint y: 261, endPoint x: 948, endPoint y: 260, distance: 17.5
click at [930, 262] on span "HI, Karthik. Just to confirm that Pavithra and Parvathi have been booked in for…" at bounding box center [762, 269] width 527 height 28
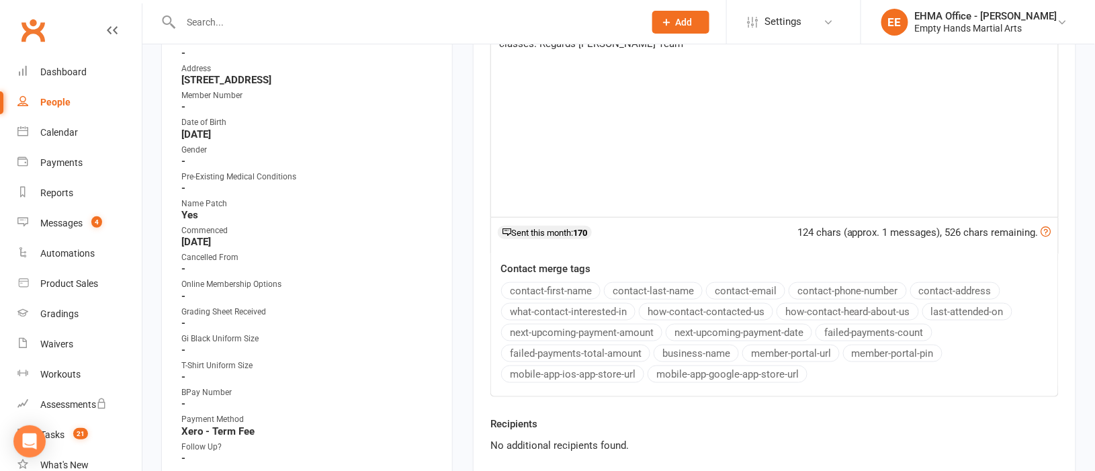
scroll to position [402, 0]
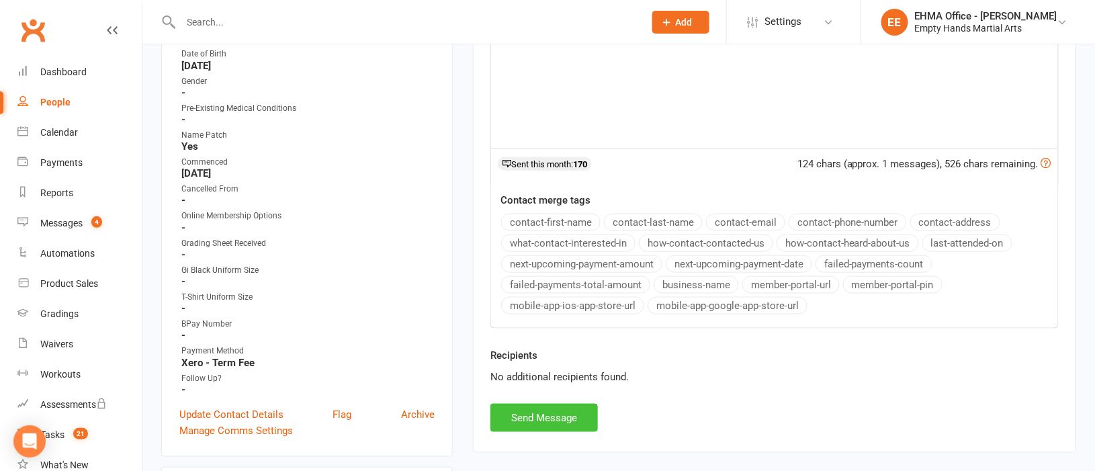
click at [558, 415] on button "Send Message" at bounding box center [543, 418] width 107 height 28
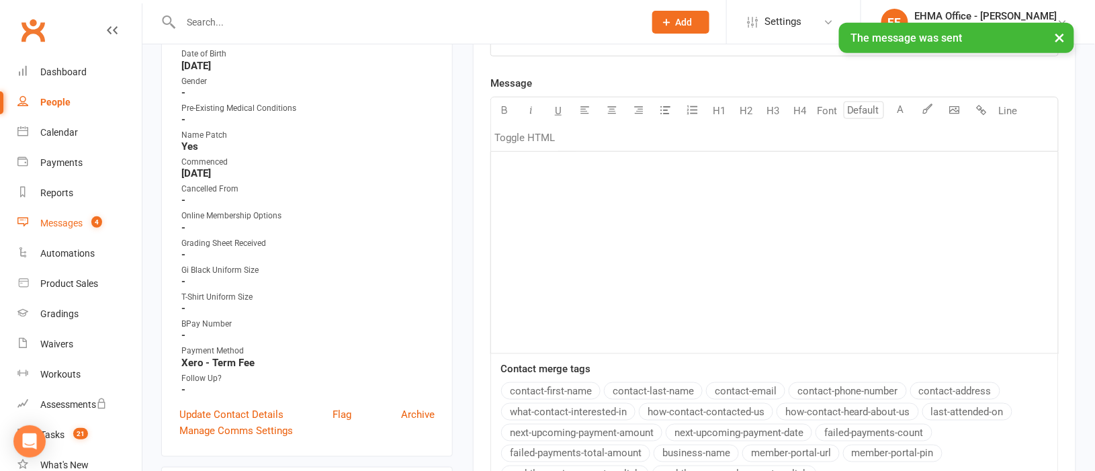
click at [52, 218] on div "Messages" at bounding box center [61, 223] width 42 height 11
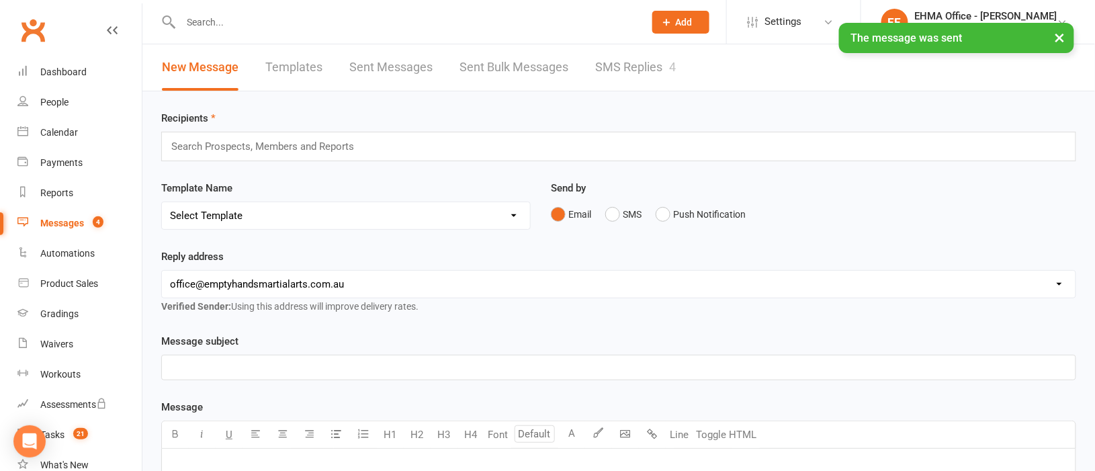
click at [629, 67] on link "SMS Replies 4" at bounding box center [635, 67] width 81 height 46
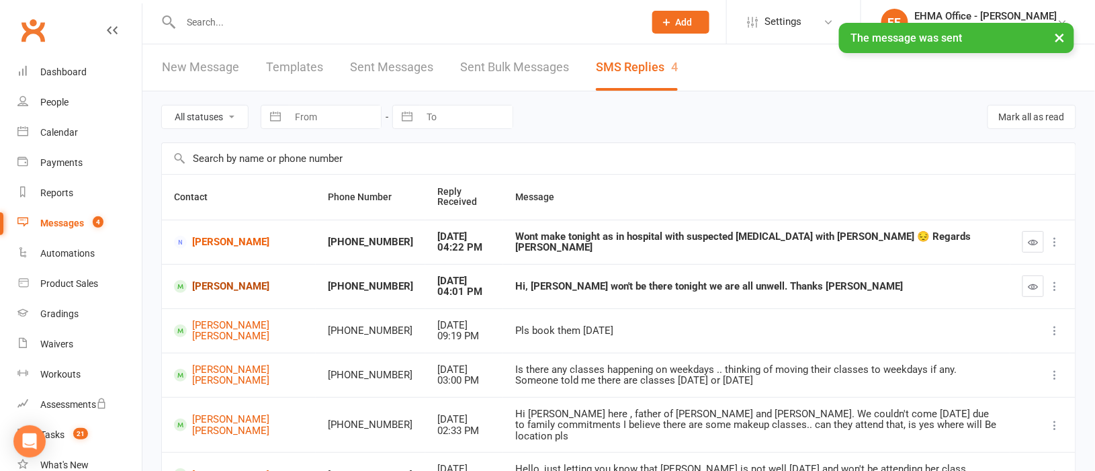
click at [222, 282] on link "[PERSON_NAME]" at bounding box center [239, 286] width 130 height 13
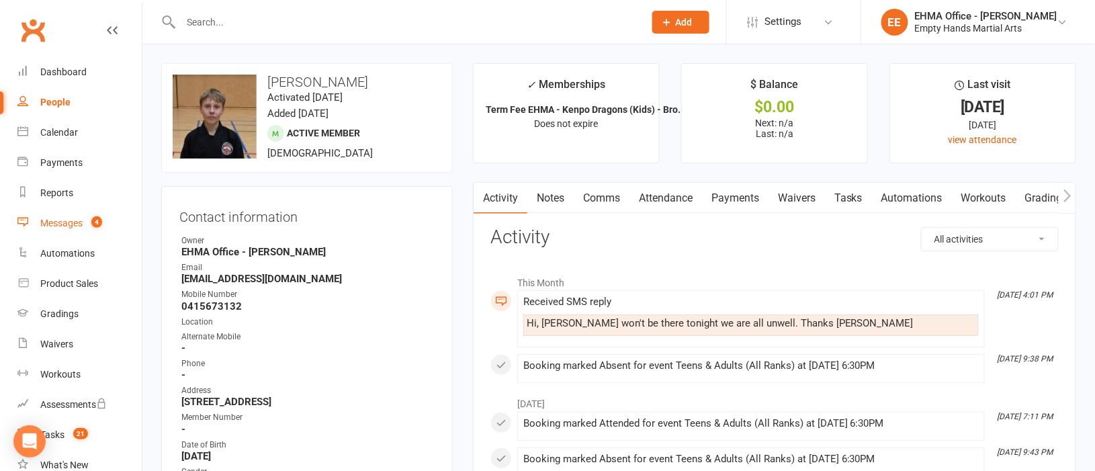
click at [75, 214] on link "Messages 4" at bounding box center [79, 223] width 124 height 30
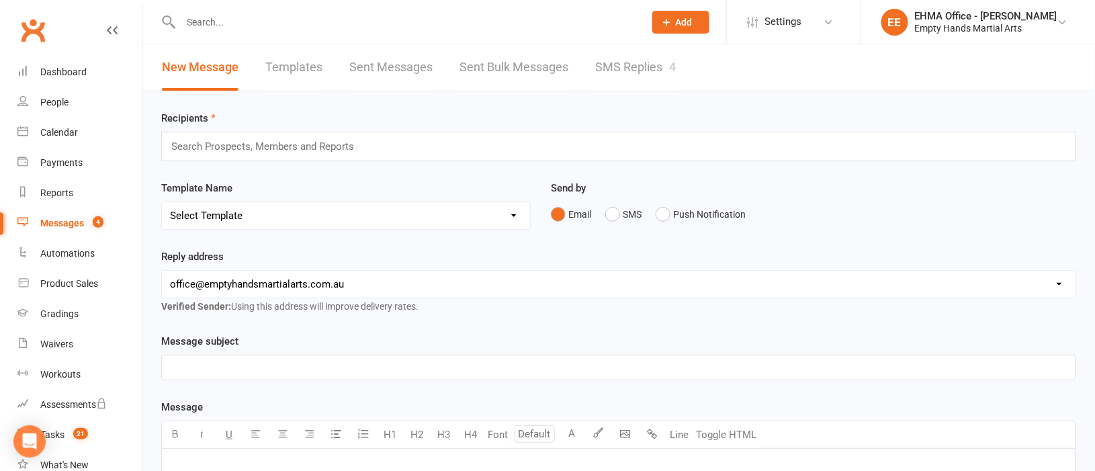
click at [652, 64] on link "SMS Replies 4" at bounding box center [635, 67] width 81 height 46
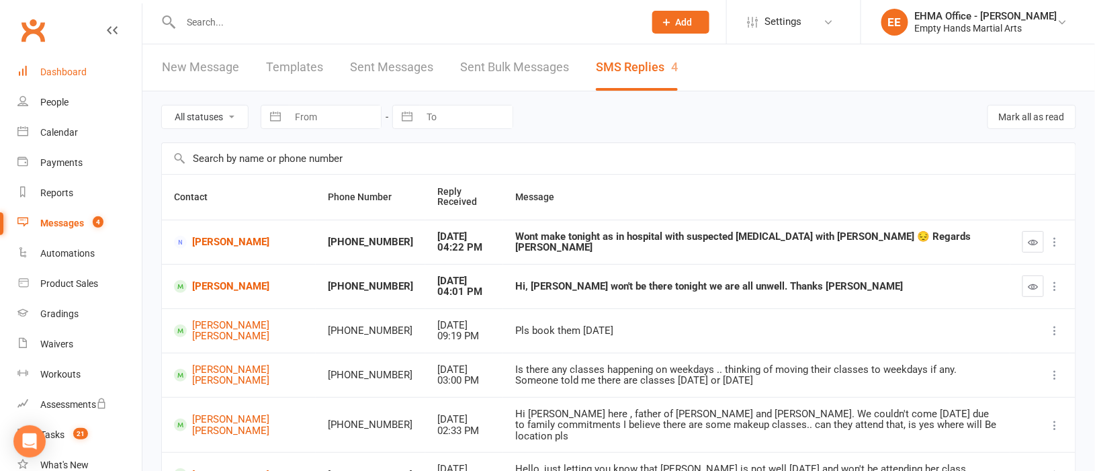
click at [64, 71] on div "Dashboard" at bounding box center [63, 72] width 46 height 11
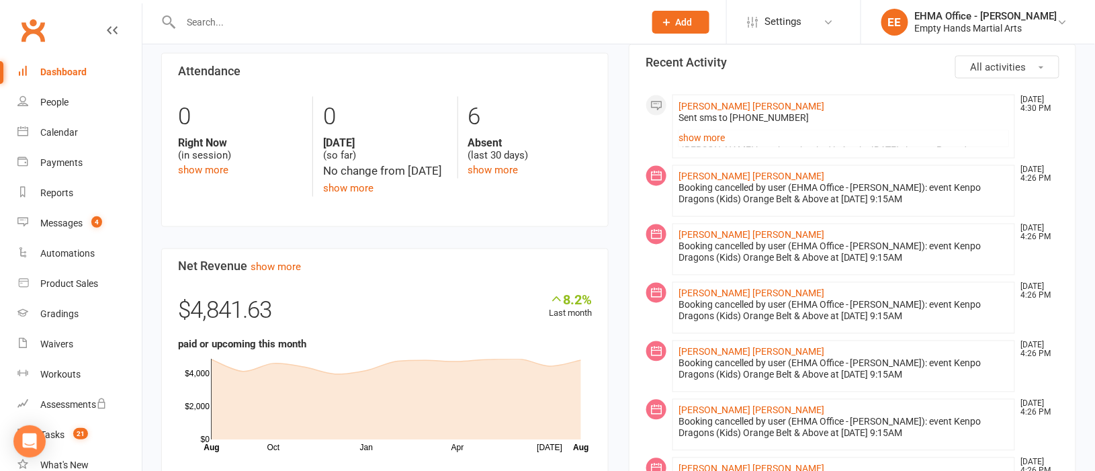
scroll to position [705, 0]
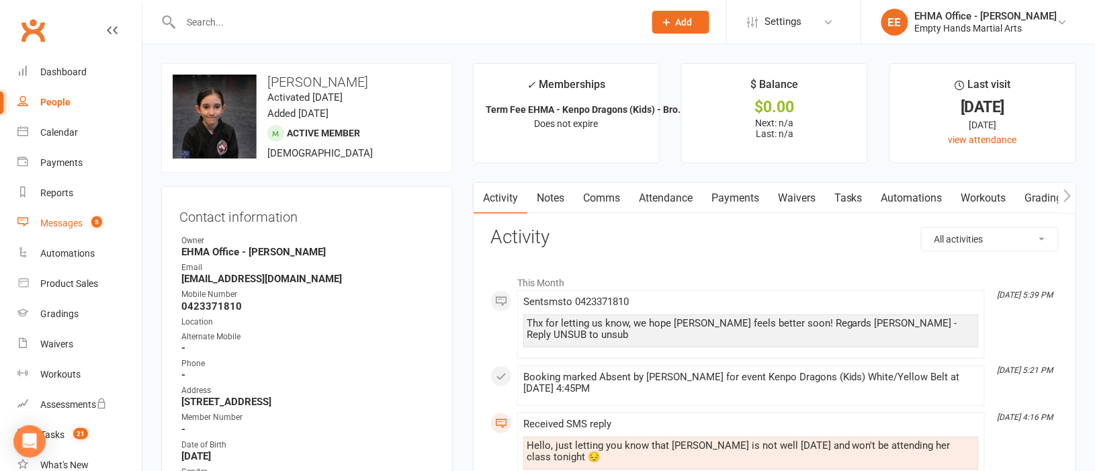
click at [56, 223] on div "Messages" at bounding box center [61, 223] width 42 height 11
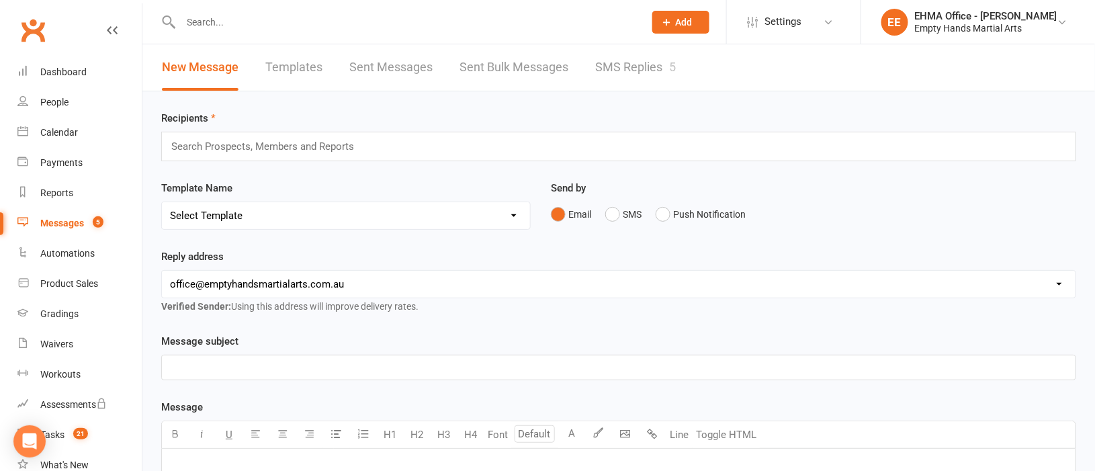
click at [636, 69] on link "SMS Replies 5" at bounding box center [635, 67] width 81 height 46
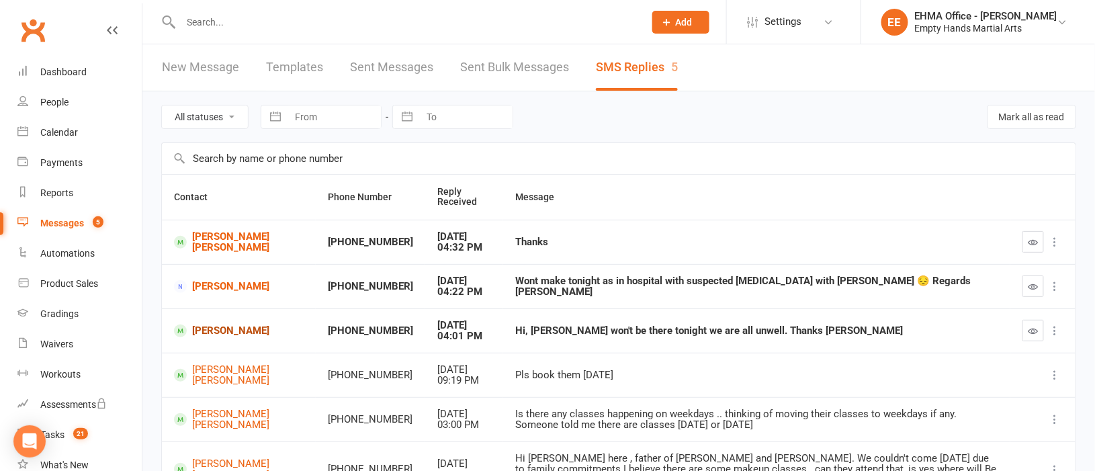
click at [212, 328] on link "[PERSON_NAME]" at bounding box center [239, 330] width 130 height 13
